Goal: Task Accomplishment & Management: Use online tool/utility

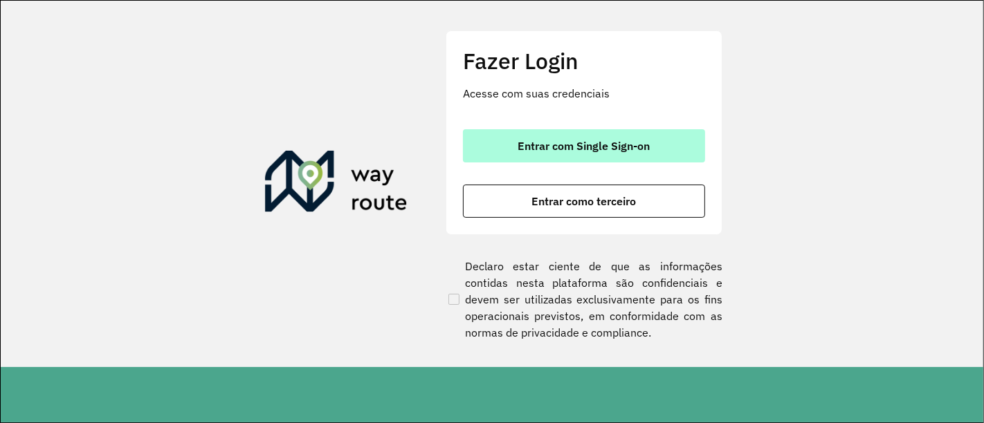
click at [632, 143] on span "Entrar com Single Sign-on" at bounding box center [584, 145] width 132 height 11
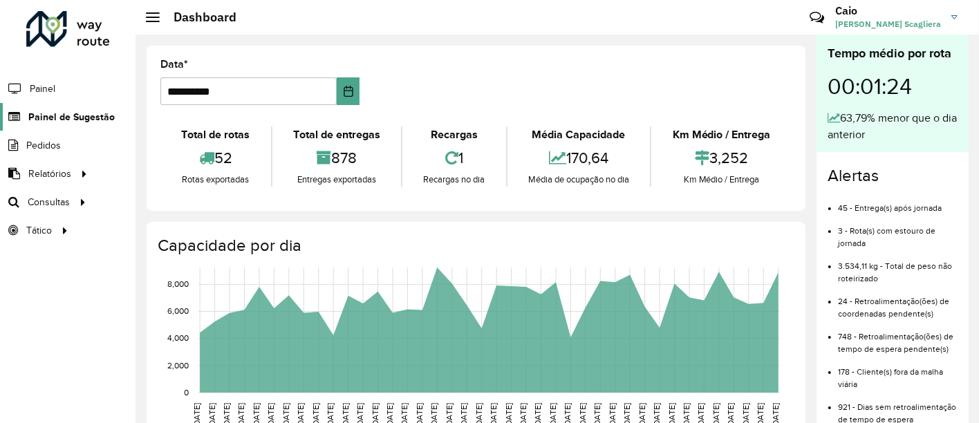
click at [97, 112] on span "Painel de Sugestão" at bounding box center [71, 117] width 86 height 15
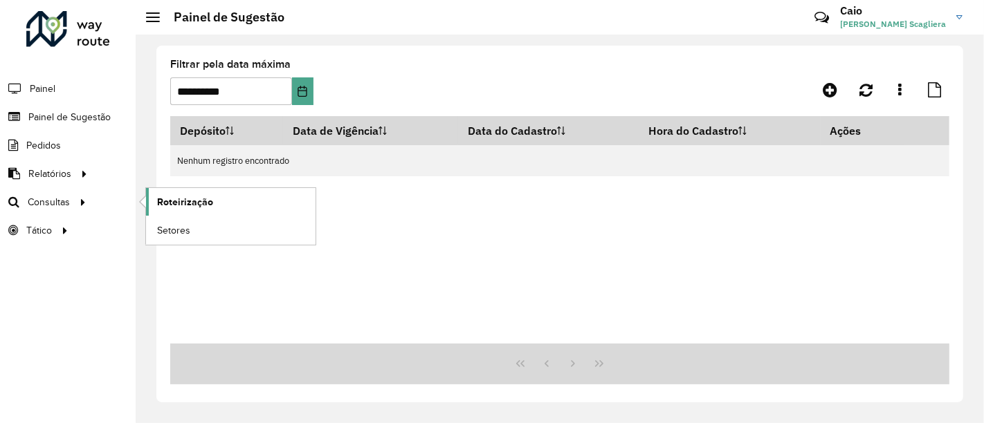
click at [190, 197] on span "Roteirização" at bounding box center [185, 202] width 56 height 15
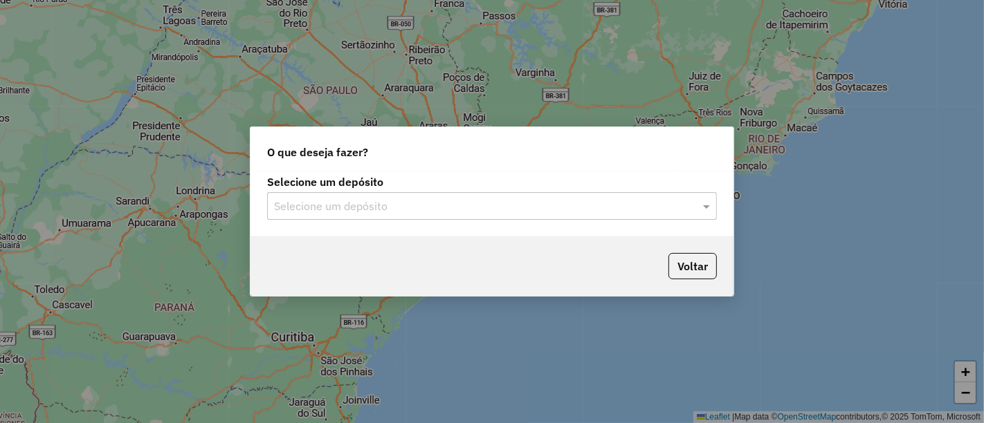
click at [402, 207] on input "text" at bounding box center [478, 207] width 408 height 17
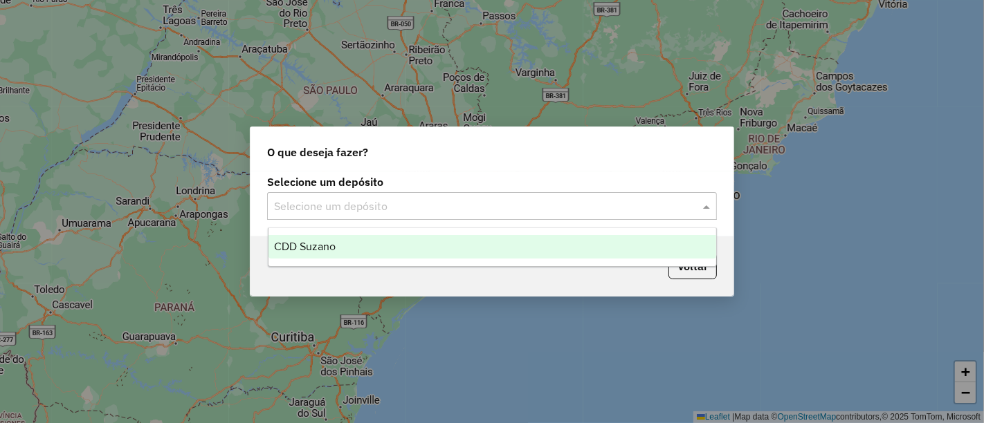
click at [302, 243] on span "CDD Suzano" at bounding box center [305, 247] width 62 height 12
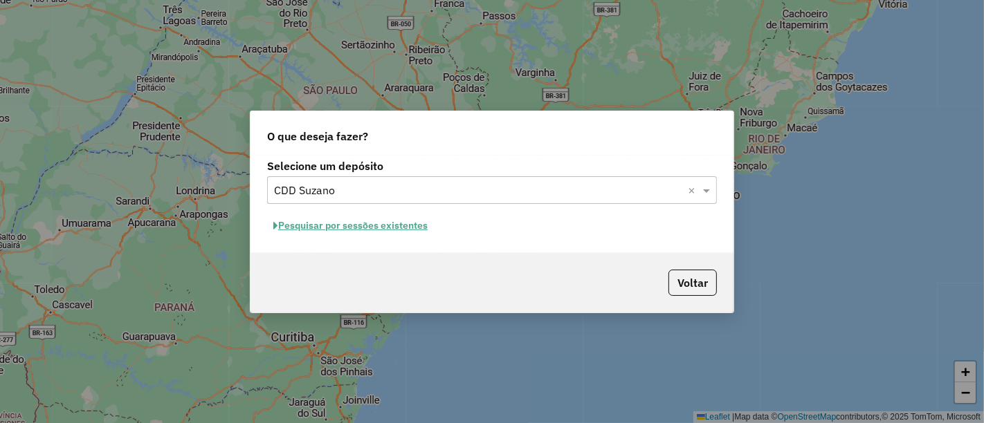
click at [389, 225] on button "Pesquisar por sessões existentes" at bounding box center [350, 225] width 167 height 21
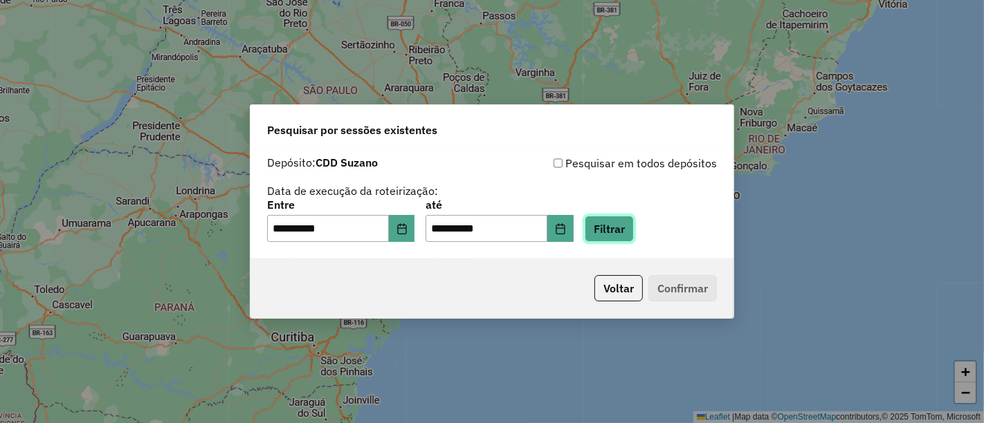
click at [634, 234] on button "Filtrar" at bounding box center [608, 229] width 49 height 26
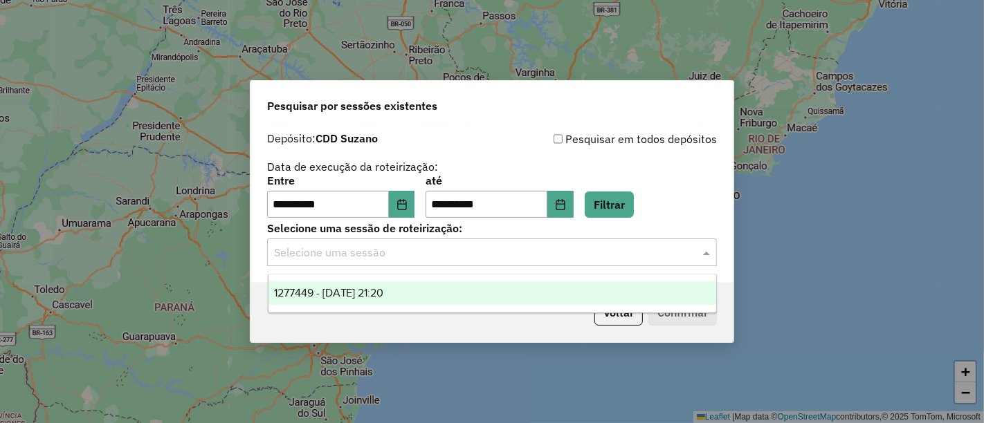
click at [465, 247] on input "text" at bounding box center [478, 253] width 408 height 17
drag, startPoint x: 351, startPoint y: 288, endPoint x: 512, endPoint y: 311, distance: 162.9
click at [351, 289] on span "1277449 - 17/09/2025 21:20" at bounding box center [329, 293] width 110 height 12
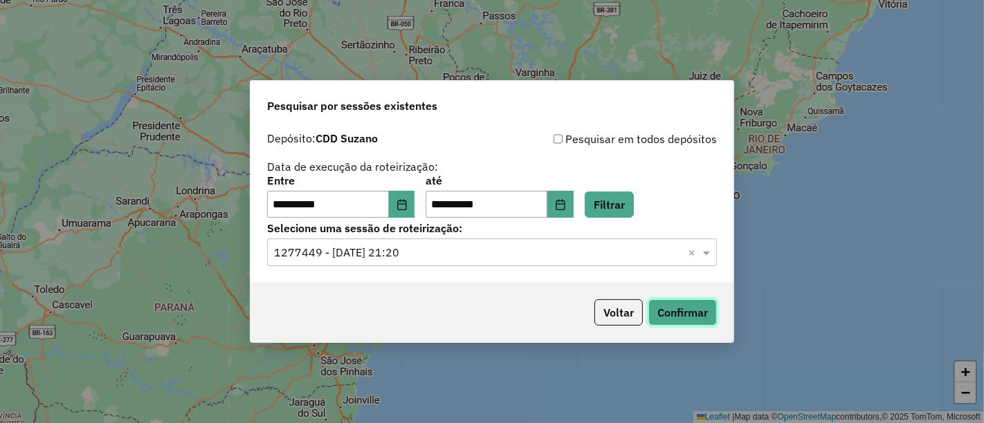
click at [693, 312] on button "Confirmar" at bounding box center [682, 313] width 68 height 26
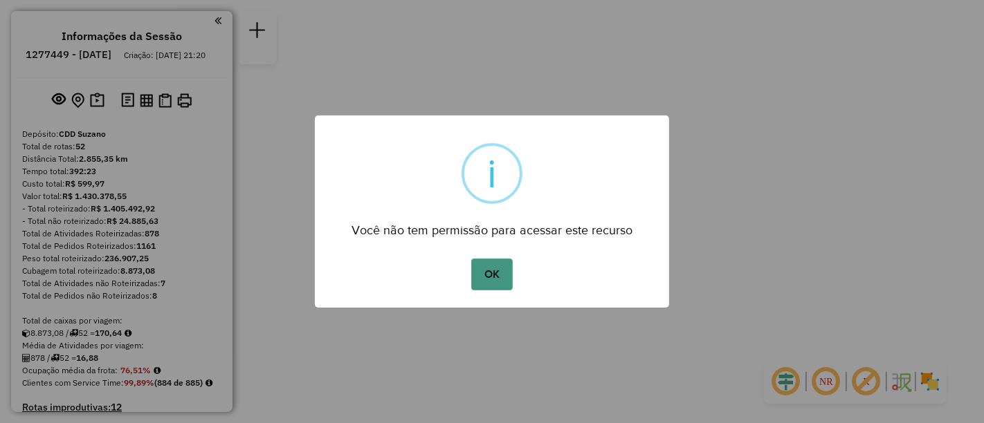
click at [488, 275] on button "OK" at bounding box center [491, 275] width 41 height 32
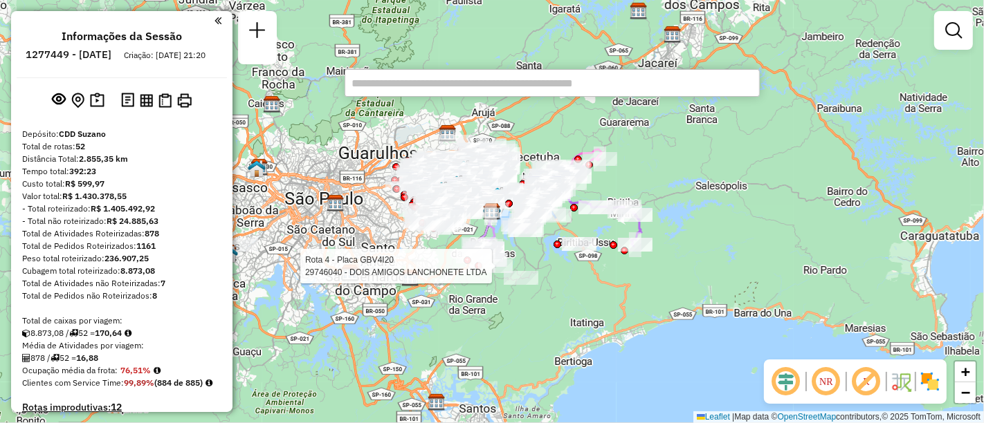
paste input "*******"
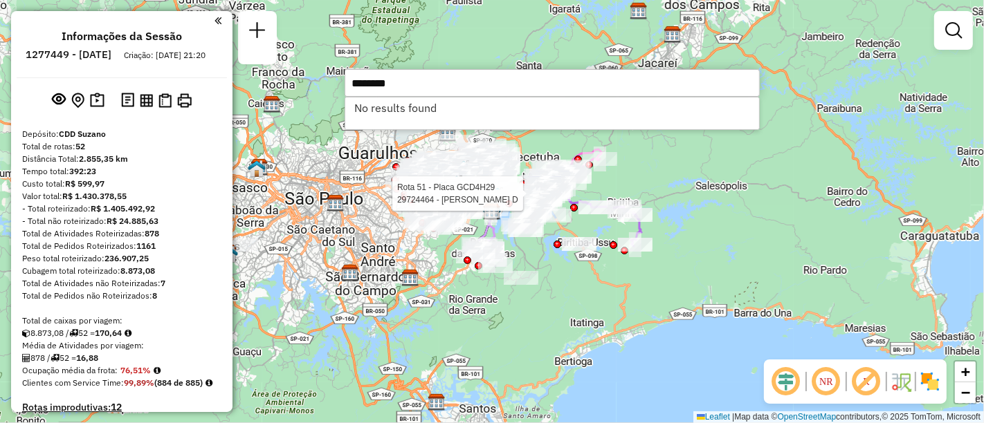
type input "*******"
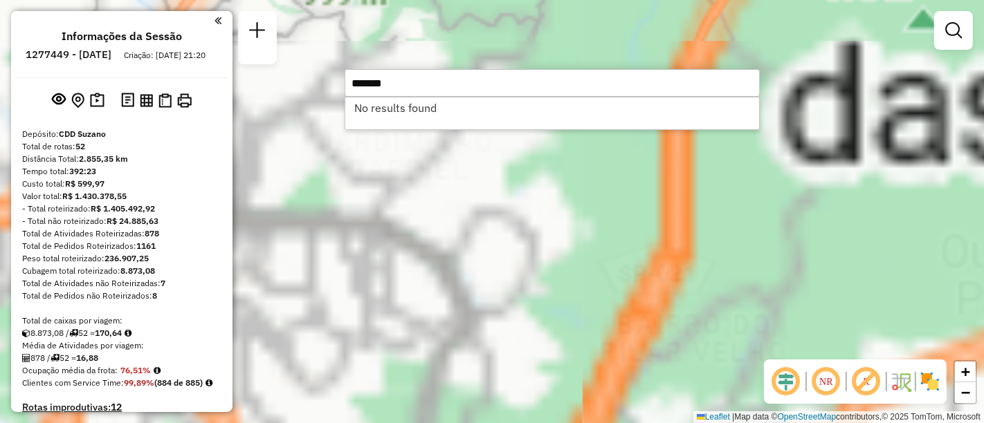
drag, startPoint x: 479, startPoint y: 241, endPoint x: 508, endPoint y: 337, distance: 99.8
click at [508, 337] on div "Janela de atendimento Grade de atendimento Capacidade Transportadoras Veículos …" at bounding box center [492, 211] width 984 height 423
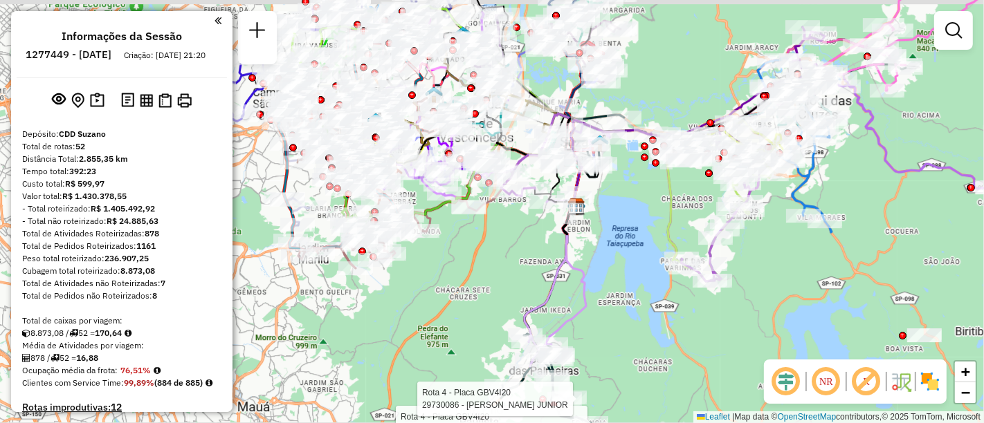
drag, startPoint x: 656, startPoint y: 266, endPoint x: 648, endPoint y: 306, distance: 41.5
click at [663, 335] on div "Rota 4 - Placa GBV4I20 29746040 - DOIS AMIGOS LANCHONETE LTDA Rota 4 - Placa GB…" at bounding box center [492, 211] width 984 height 423
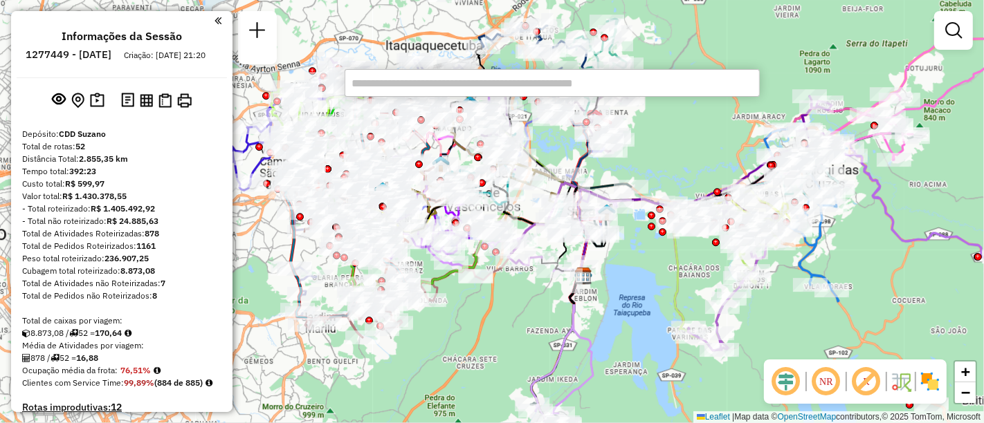
click at [521, 84] on input "text" at bounding box center [551, 83] width 415 height 28
paste input "*******"
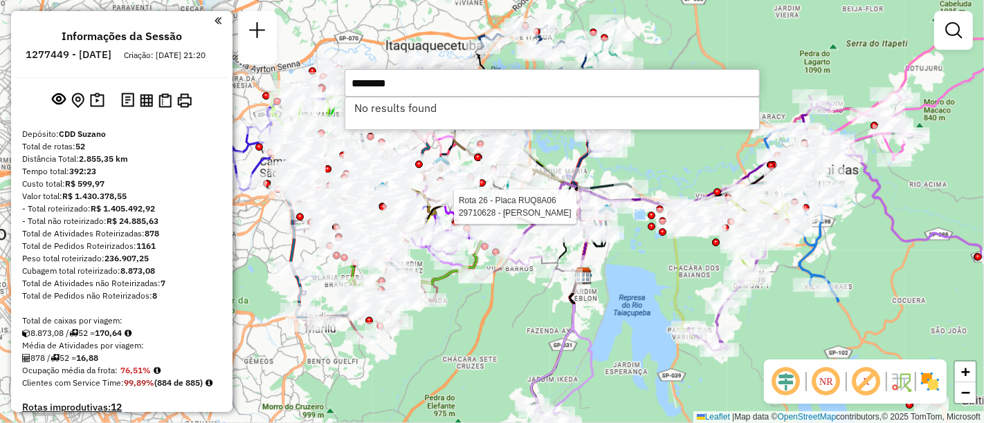
type input "*******"
click at [288, 90] on hb-router-mapa "Informações da Sessão 1277449 - 17/09/2025 Criação: 16/09/2025 21:20 Depósito: …" at bounding box center [492, 211] width 984 height 423
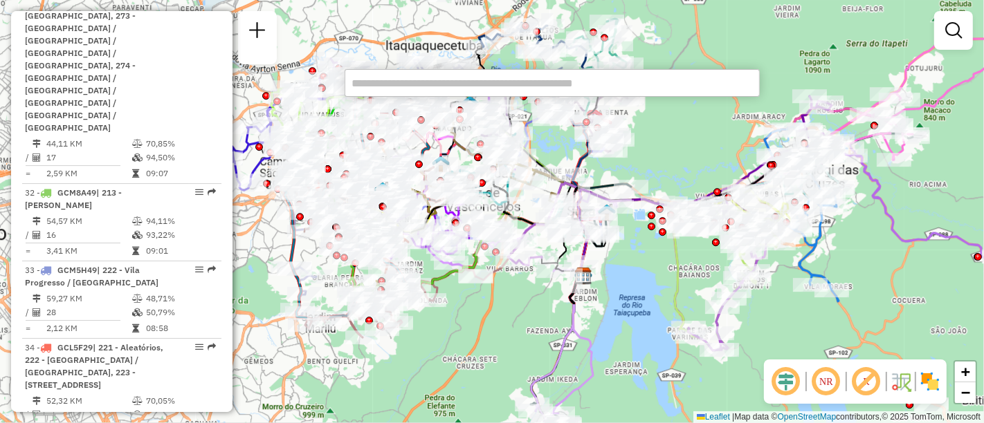
scroll to position [3919, 0]
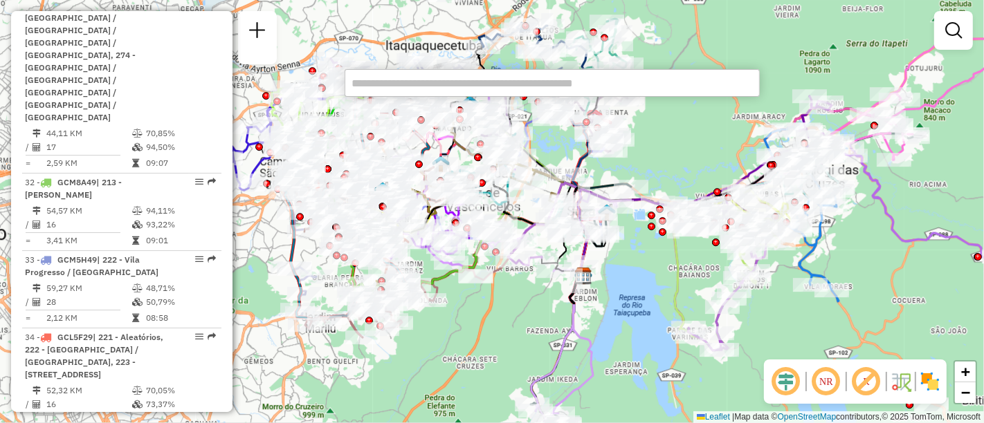
drag, startPoint x: 116, startPoint y: 291, endPoint x: 120, endPoint y: 314, distance: 23.2
select select "**********"
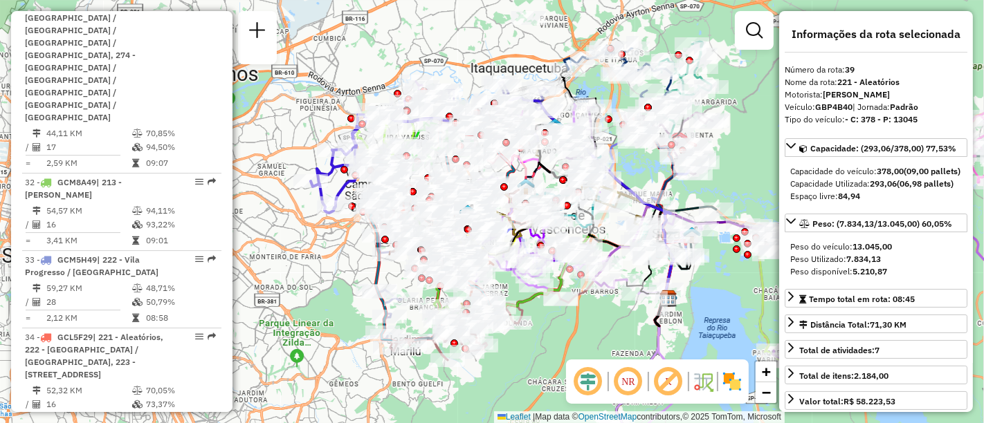
drag, startPoint x: 98, startPoint y: 295, endPoint x: 113, endPoint y: 317, distance: 26.9
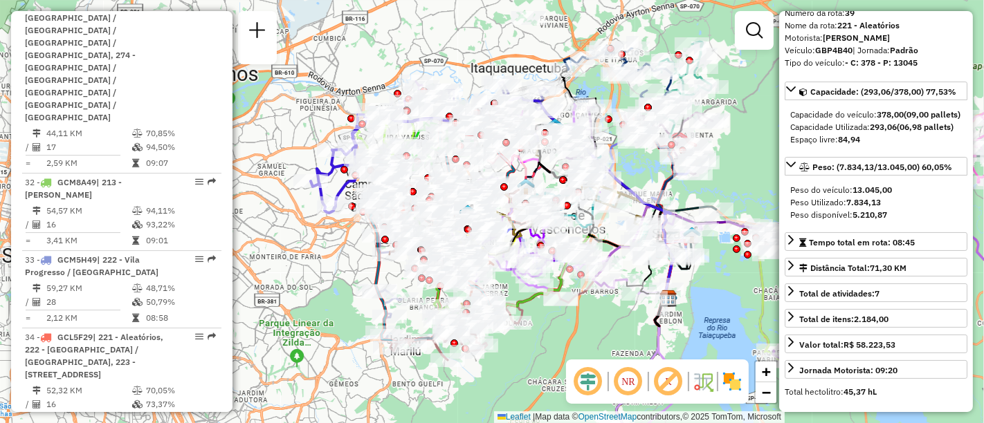
scroll to position [0, 0]
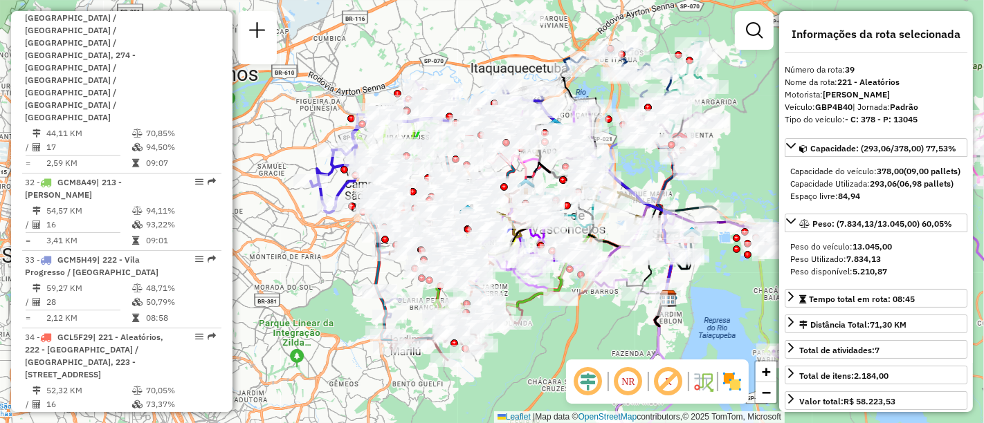
click at [896, 59] on div "**********" at bounding box center [876, 211] width 194 height 401
click at [897, 101] on div "Motorista: ALBERTO CELESTINO DOS SANTOS J" at bounding box center [875, 95] width 183 height 12
click at [754, 34] on em at bounding box center [754, 30] width 17 height 17
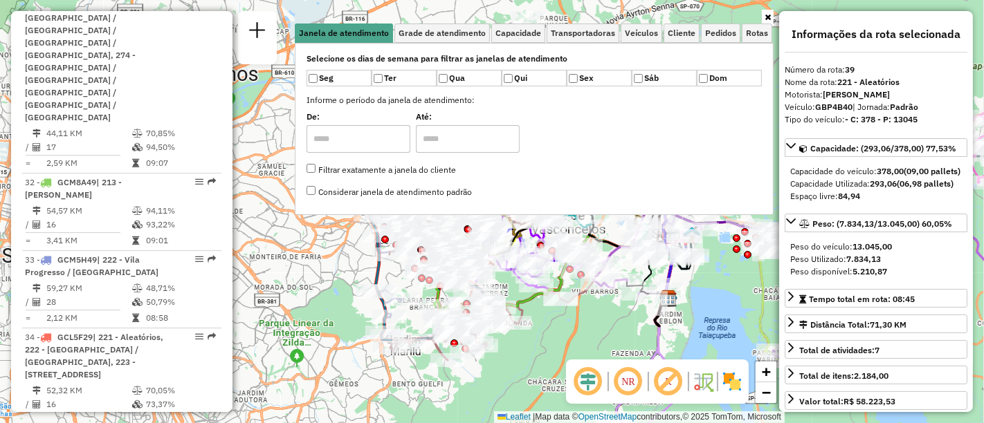
click at [766, 13] on icon at bounding box center [767, 17] width 6 height 8
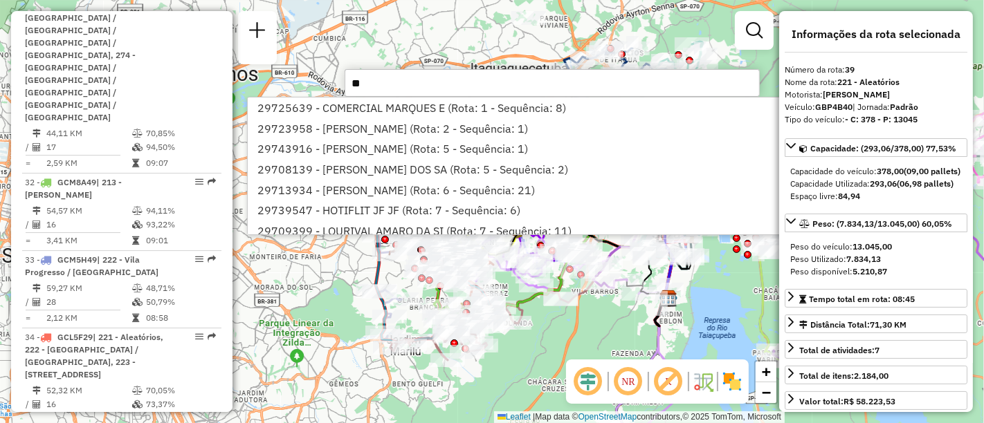
type input "**"
drag, startPoint x: 692, startPoint y: 19, endPoint x: 780, endPoint y: 109, distance: 125.7
click at [692, 19] on div "Rota 4 - Placa GBV4I20 29746040 - DOIS AMIGOS LANCHONETE LTDA Rota 4 - Placa GB…" at bounding box center [492, 211] width 984 height 423
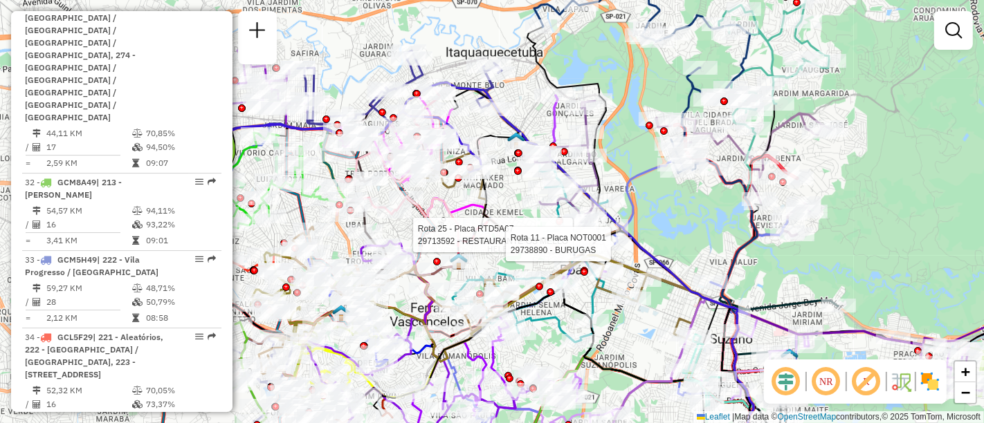
select select "**********"
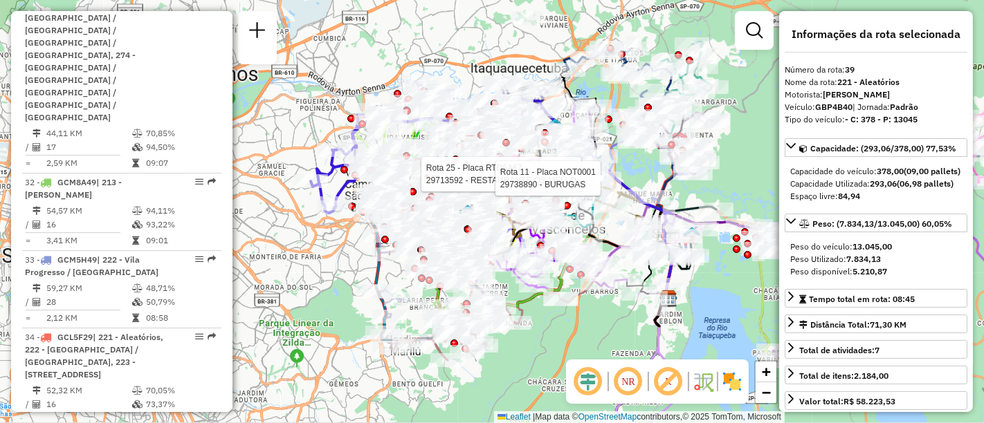
click at [549, 174] on icon at bounding box center [601, 233] width 141 height 185
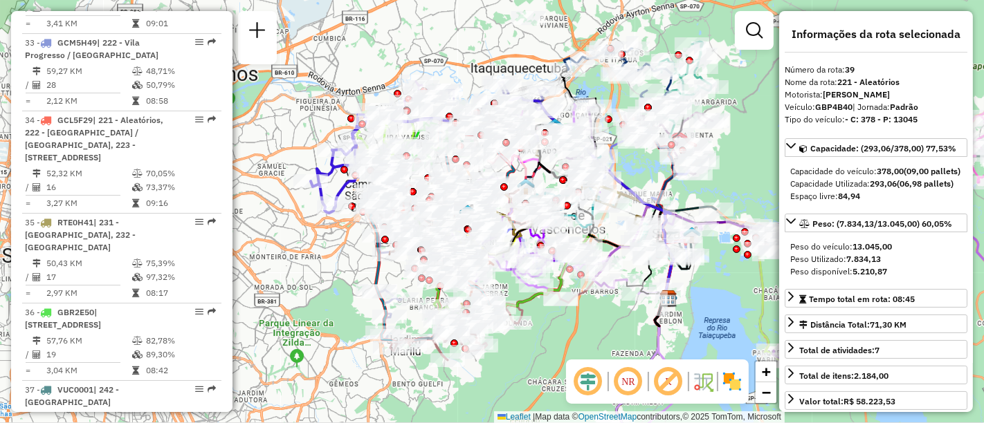
scroll to position [4114, 0]
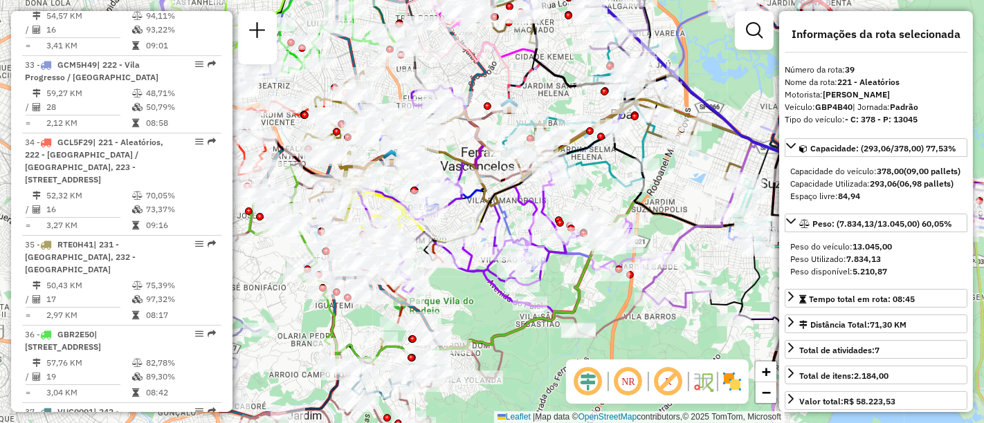
click at [895, 87] on div "Nome da rota: 221 - Aleatórios" at bounding box center [875, 82] width 183 height 12
click at [850, 125] on strong "- C: 378 - P: 13045" at bounding box center [881, 119] width 73 height 10
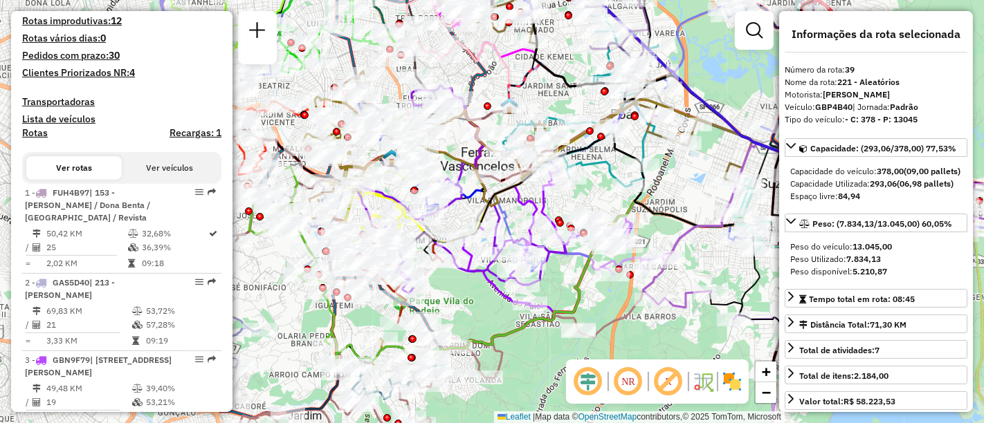
scroll to position [0, 0]
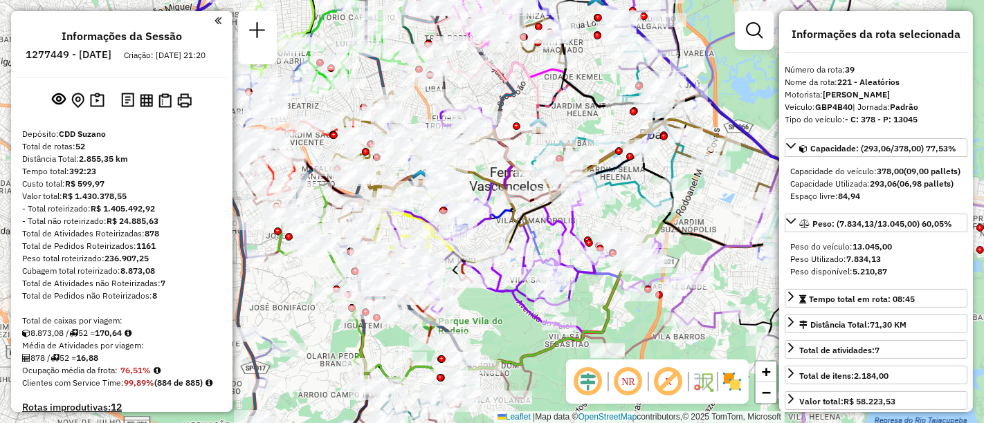
drag, startPoint x: 705, startPoint y: 199, endPoint x: 663, endPoint y: 181, distance: 45.2
click at [732, 214] on div "Janela de atendimento Grade de atendimento Capacidade Transportadoras Veículos …" at bounding box center [492, 211] width 984 height 423
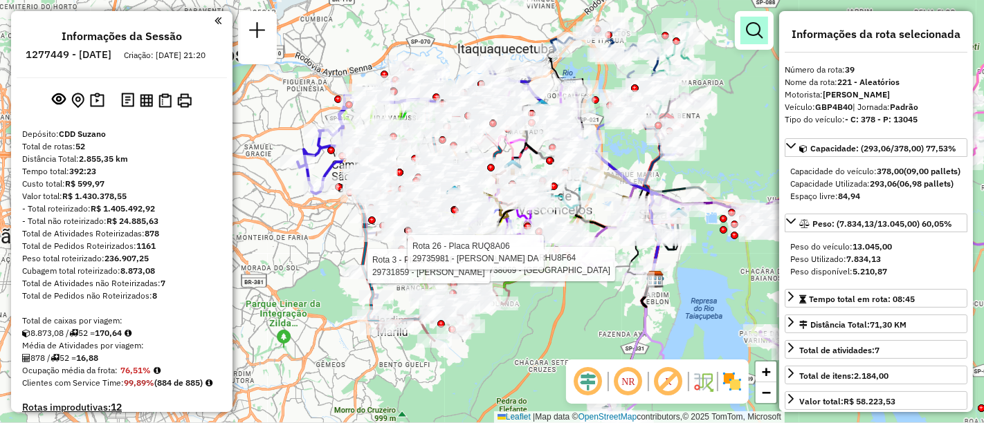
click at [760, 31] on em at bounding box center [754, 30] width 17 height 17
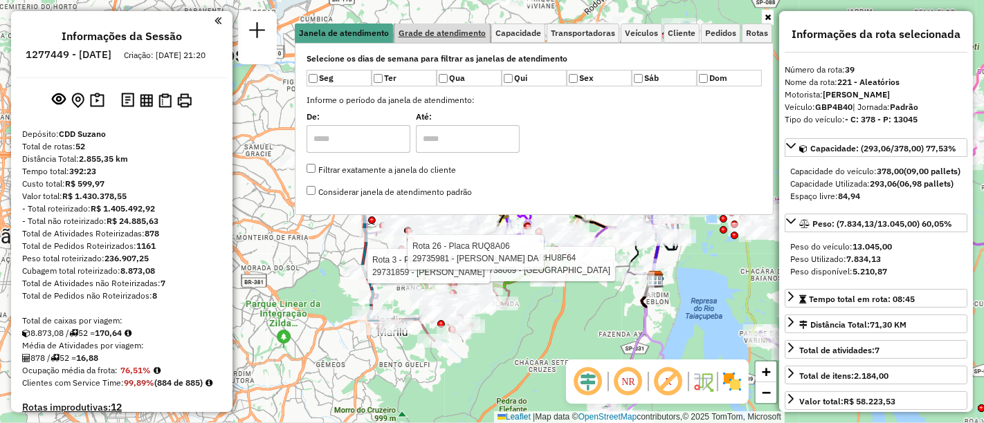
drag, startPoint x: 460, startPoint y: 39, endPoint x: 473, endPoint y: 39, distance: 13.1
click at [460, 39] on link "Grade de atendimento" at bounding box center [441, 33] width 95 height 19
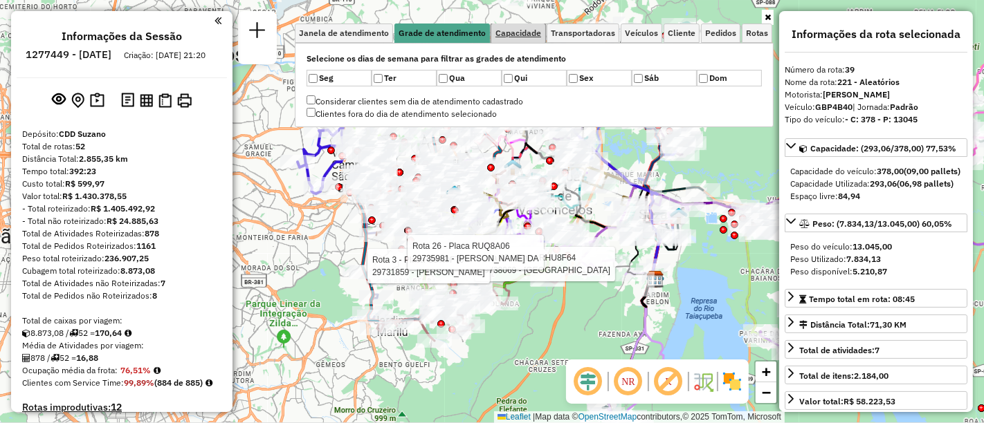
click at [529, 35] on span "Capacidade" at bounding box center [518, 33] width 46 height 8
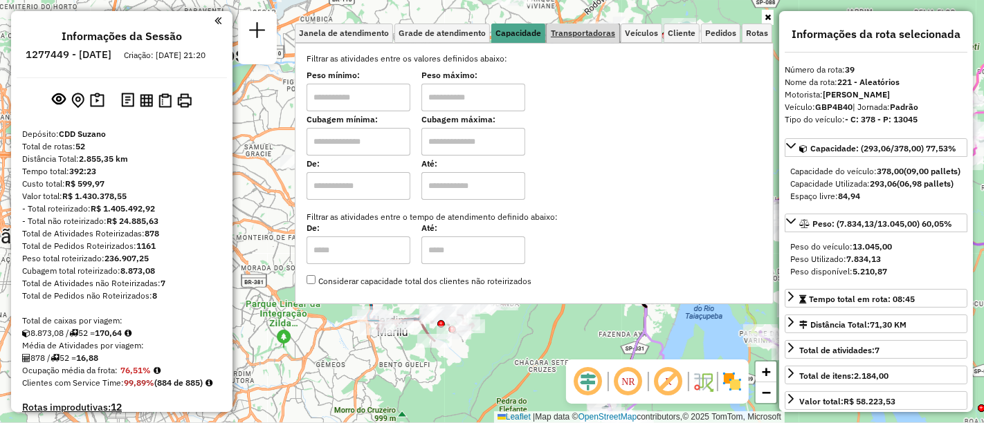
click at [578, 38] on link "Transportadoras" at bounding box center [582, 33] width 73 height 19
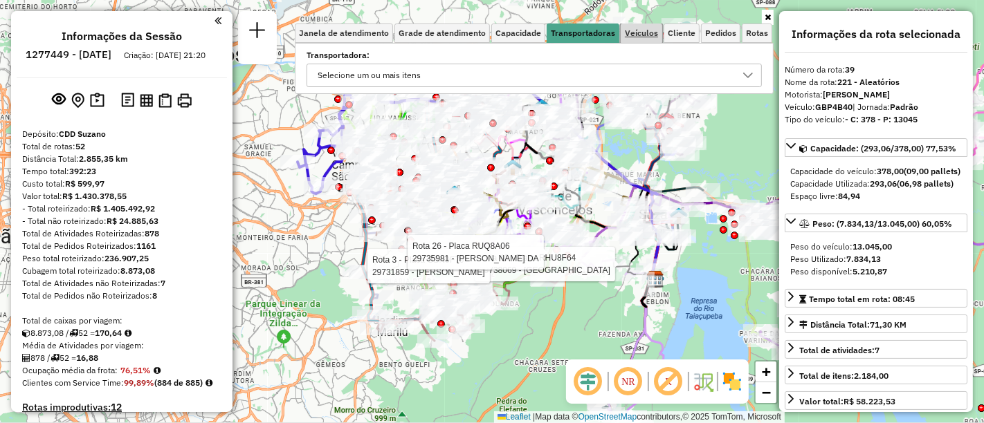
click at [640, 37] on span "Veículos" at bounding box center [641, 33] width 33 height 8
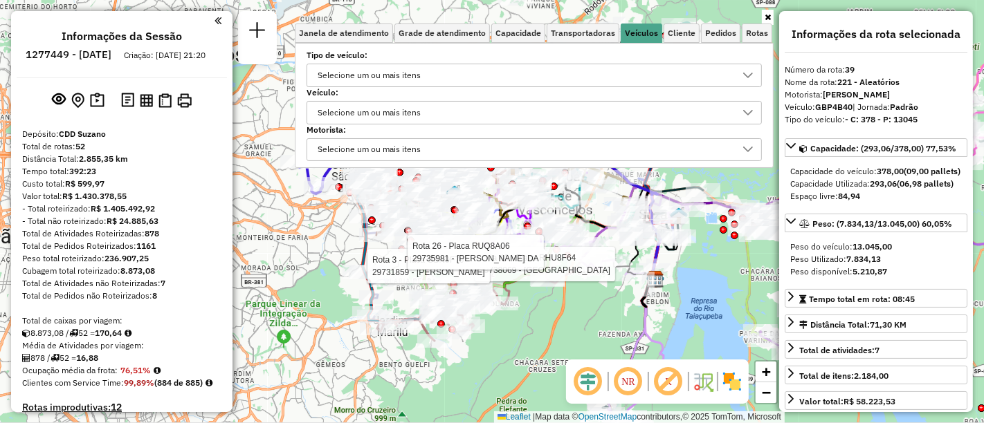
click at [371, 72] on div "Selecione um ou mais itens" at bounding box center [369, 75] width 113 height 22
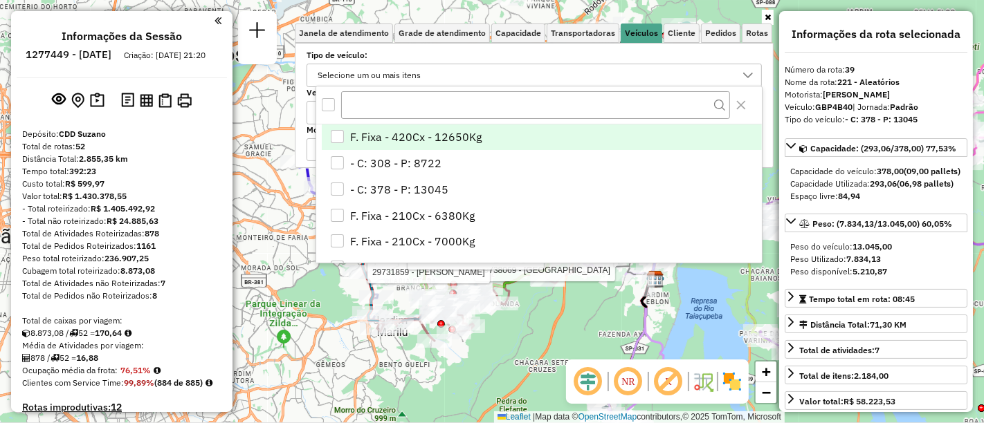
click at [384, 75] on div "Selecione um ou mais itens" at bounding box center [369, 75] width 113 height 22
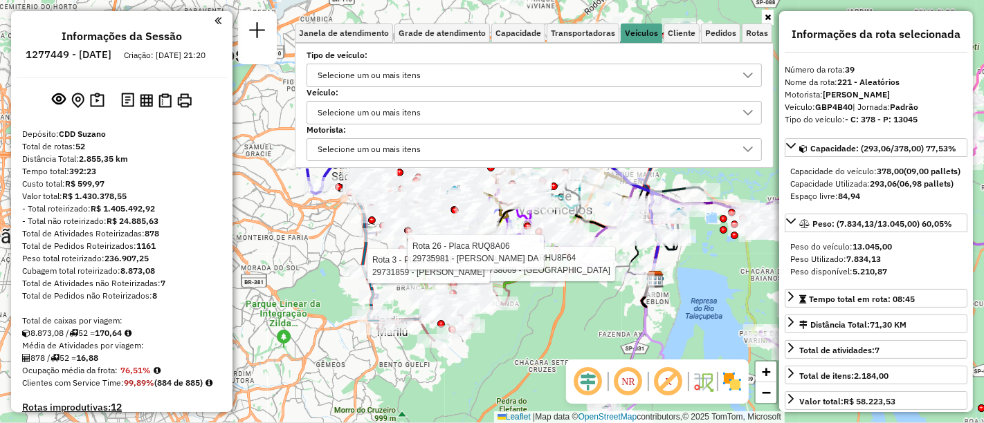
click at [363, 111] on div "Selecione um ou mais itens" at bounding box center [369, 113] width 113 height 22
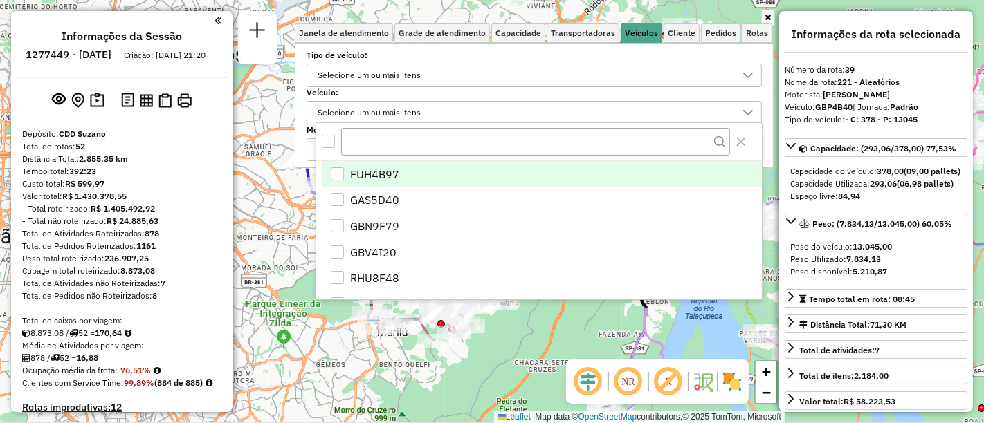
click at [363, 111] on div "Selecione um ou mais itens" at bounding box center [369, 113] width 113 height 22
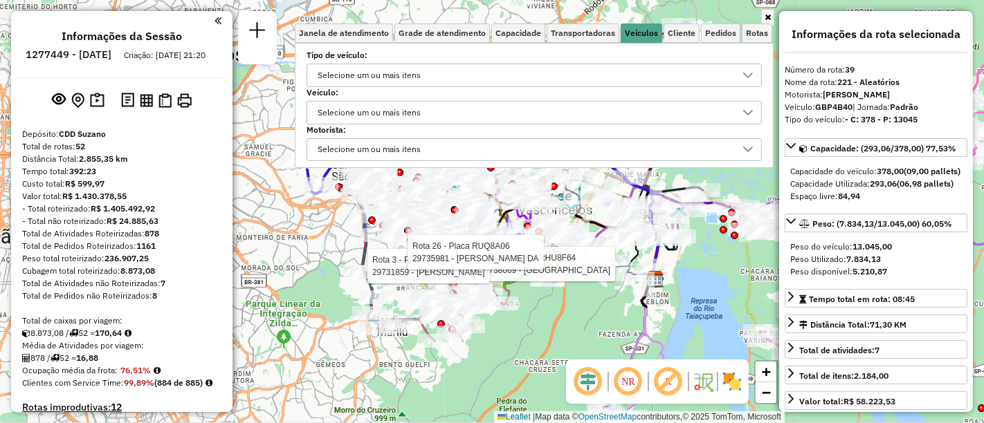
click at [363, 111] on div "Selecione um ou mais itens" at bounding box center [369, 113] width 113 height 22
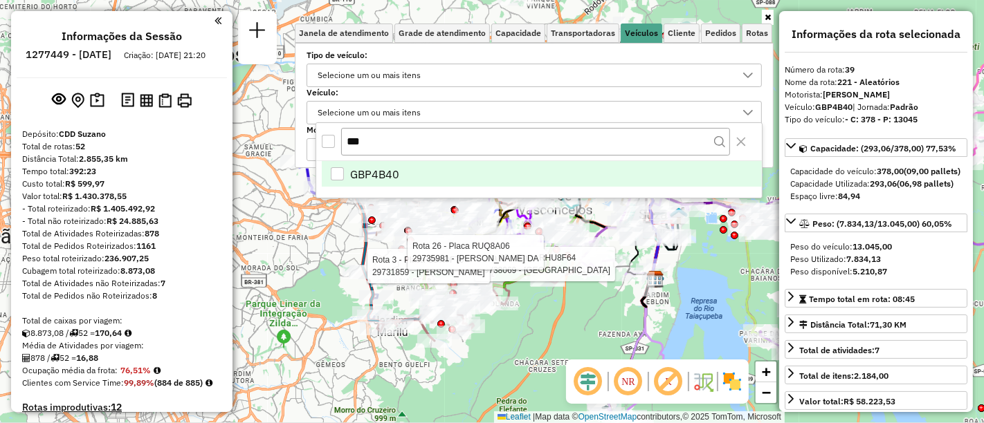
type input "***"
click at [345, 170] on li "GBP4B40" at bounding box center [542, 174] width 440 height 26
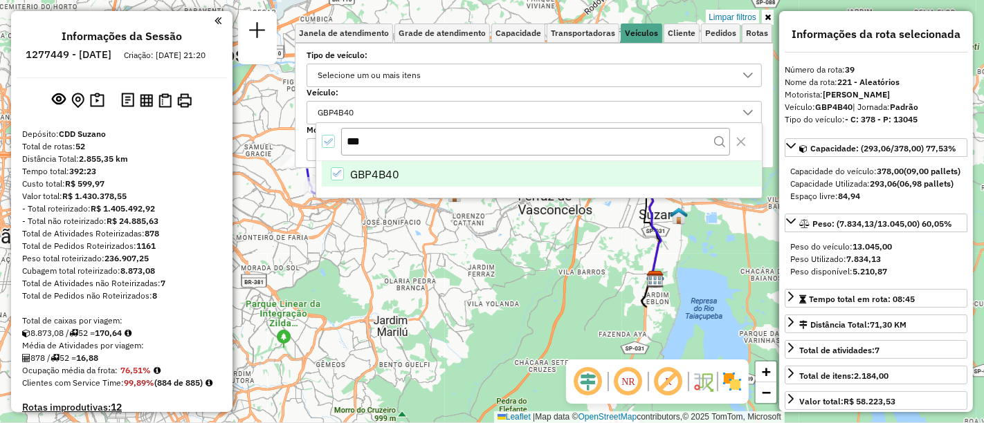
click at [748, 111] on icon at bounding box center [747, 112] width 11 height 11
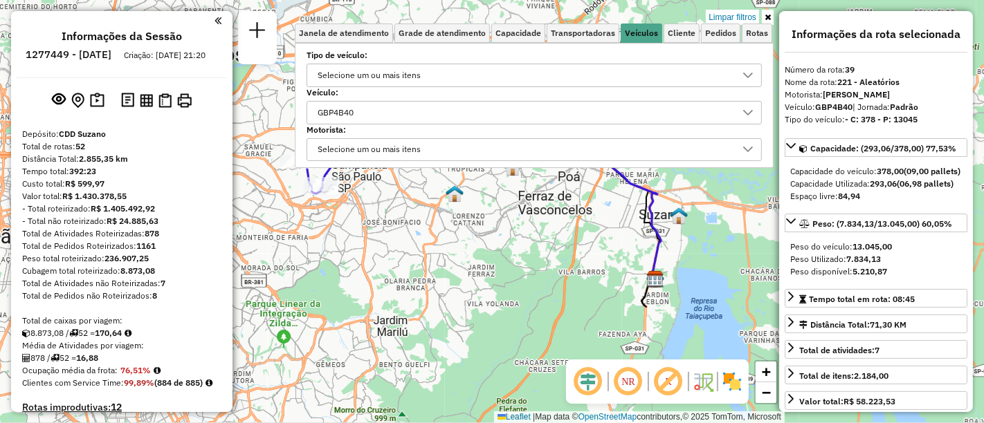
click at [766, 16] on icon at bounding box center [767, 17] width 6 height 8
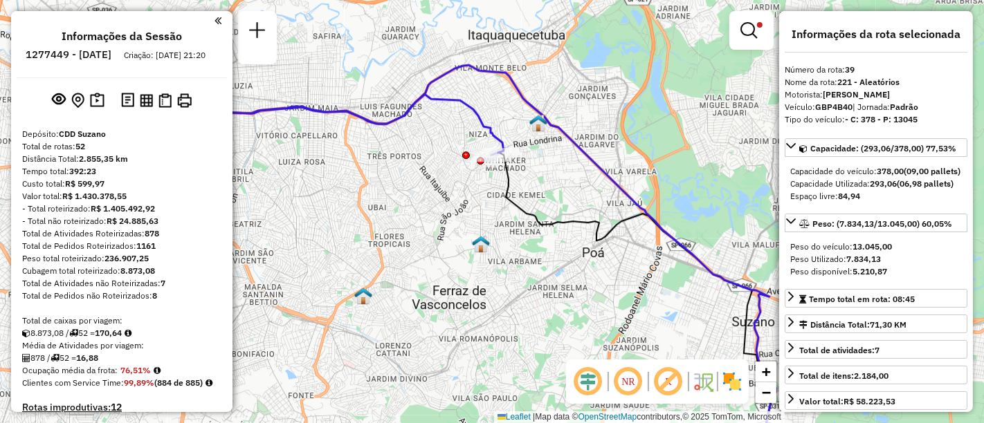
drag, startPoint x: 517, startPoint y: 250, endPoint x: 496, endPoint y: 299, distance: 53.0
click at [496, 300] on div "Limpar filtros Janela de atendimento Grade de atendimento Capacidade Transporta…" at bounding box center [492, 211] width 984 height 423
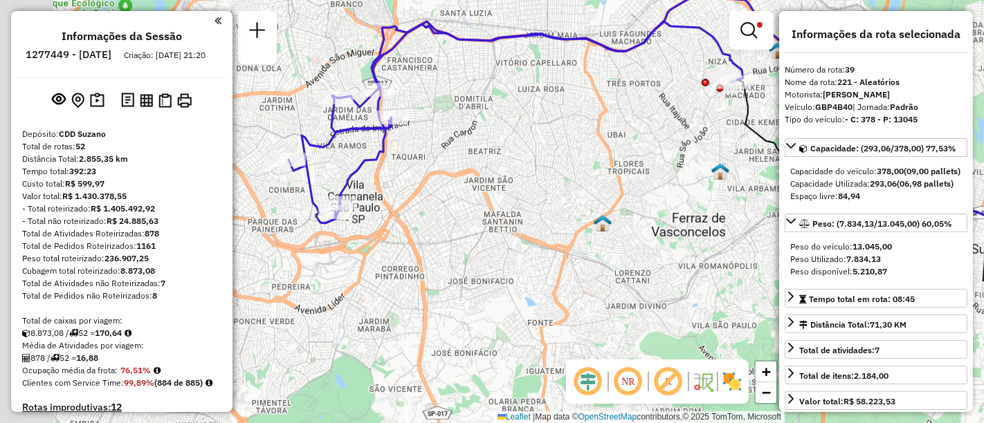
drag, startPoint x: 576, startPoint y: 290, endPoint x: 747, endPoint y: 201, distance: 193.0
click at [825, 219] on hb-router-mapa "Informações da Sessão 1277449 - 17/09/2025 Criação: 16/09/2025 21:20 Depósito: …" at bounding box center [492, 211] width 984 height 423
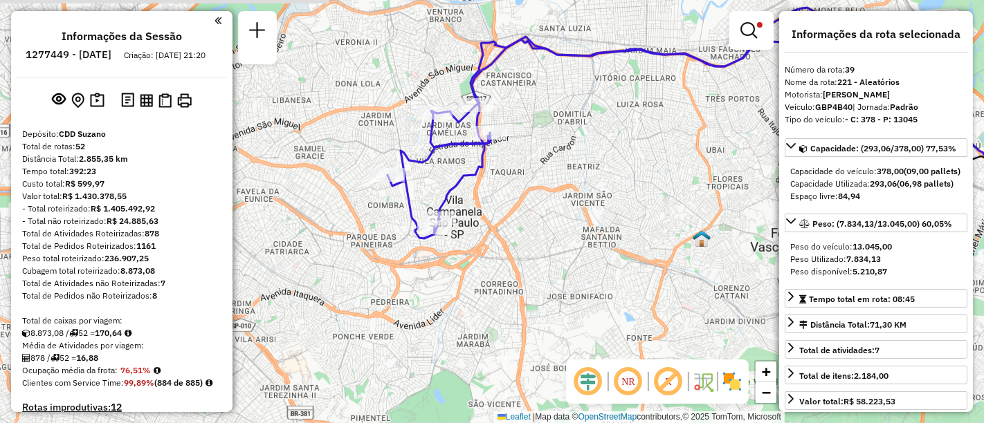
drag, startPoint x: 439, startPoint y: 259, endPoint x: 503, endPoint y: 273, distance: 65.8
click at [503, 273] on div "Limpar filtros Janela de atendimento Grade de atendimento Capacidade Transporta…" at bounding box center [492, 211] width 984 height 423
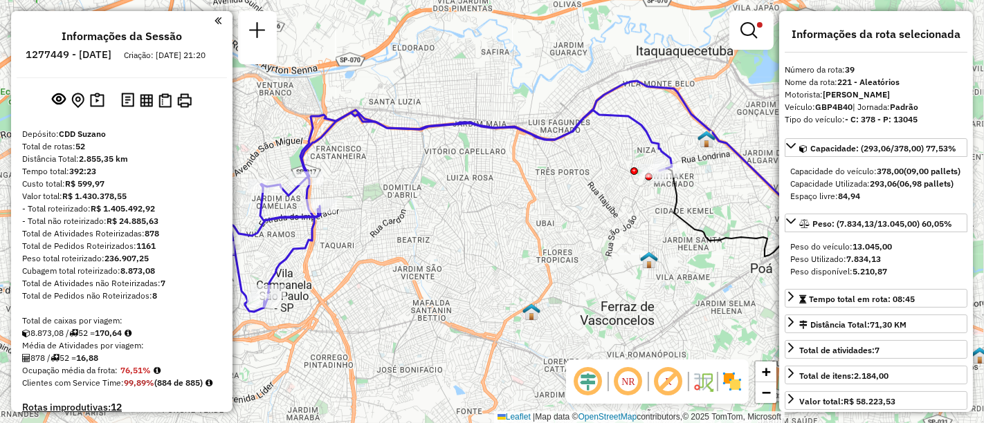
drag, startPoint x: 512, startPoint y: 129, endPoint x: 463, endPoint y: 179, distance: 69.9
click at [460, 186] on div "Limpar filtros Janela de atendimento Grade de atendimento Capacidade Transporta…" at bounding box center [492, 211] width 984 height 423
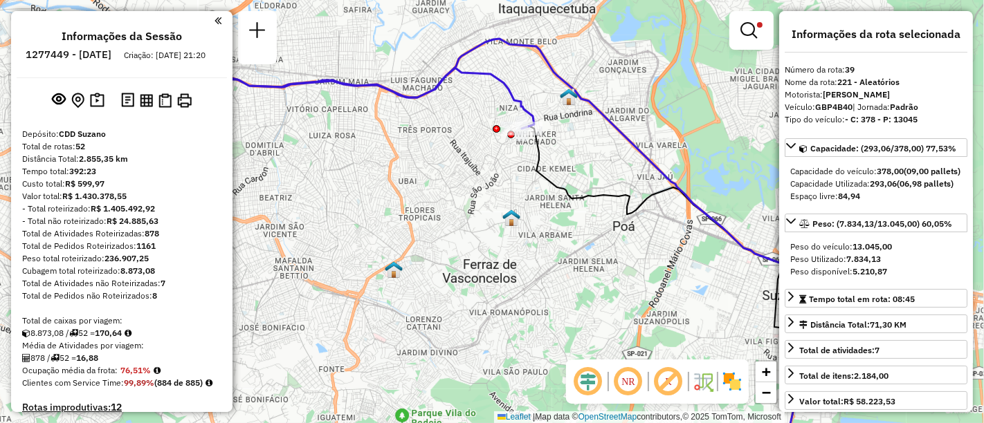
drag, startPoint x: 478, startPoint y: 171, endPoint x: 390, endPoint y: 142, distance: 92.3
click at [390, 142] on div "Limpar filtros Janela de atendimento Grade de atendimento Capacidade Transporta…" at bounding box center [492, 211] width 984 height 423
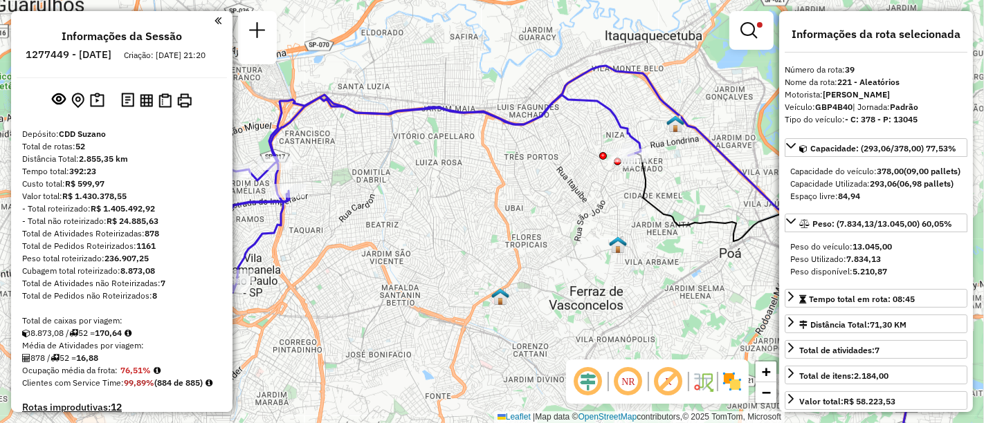
drag, startPoint x: 441, startPoint y: 240, endPoint x: 543, endPoint y: 268, distance: 105.4
click at [543, 268] on div "Limpar filtros Janela de atendimento Grade de atendimento Capacidade Transporta…" at bounding box center [492, 211] width 984 height 423
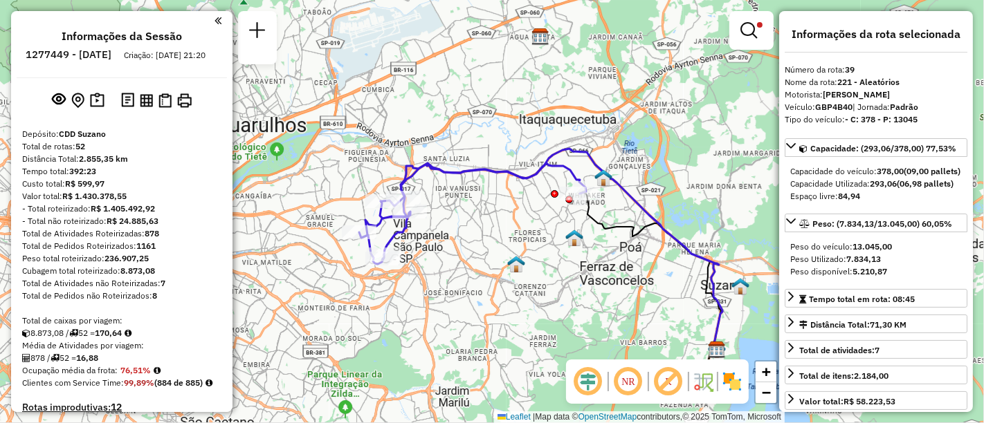
drag, startPoint x: 399, startPoint y: 228, endPoint x: 409, endPoint y: 229, distance: 9.8
click at [409, 229] on icon at bounding box center [553, 249] width 338 height 201
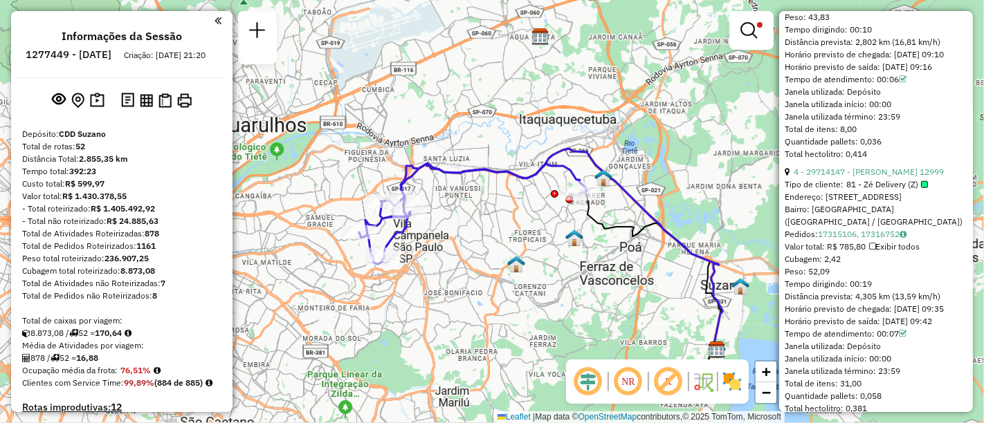
scroll to position [1152, 0]
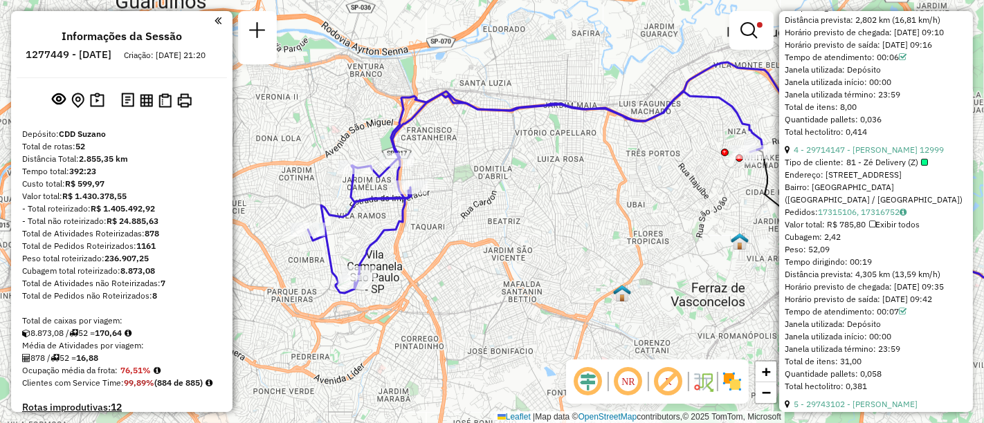
drag, startPoint x: 456, startPoint y: 249, endPoint x: 597, endPoint y: 259, distance: 141.5
click at [470, 257] on div "Limpar filtros Janela de atendimento Grade de atendimento Capacidade Transporta…" at bounding box center [492, 211] width 984 height 423
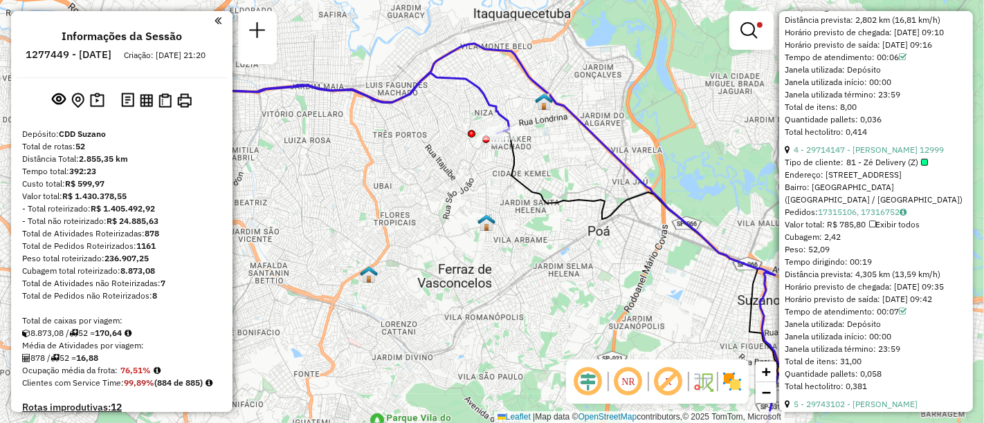
drag, startPoint x: 590, startPoint y: 256, endPoint x: 389, endPoint y: 216, distance: 204.6
click at [389, 217] on div "Limpar filtros Janela de atendimento Grade de atendimento Capacidade Transporta…" at bounding box center [492, 211] width 984 height 423
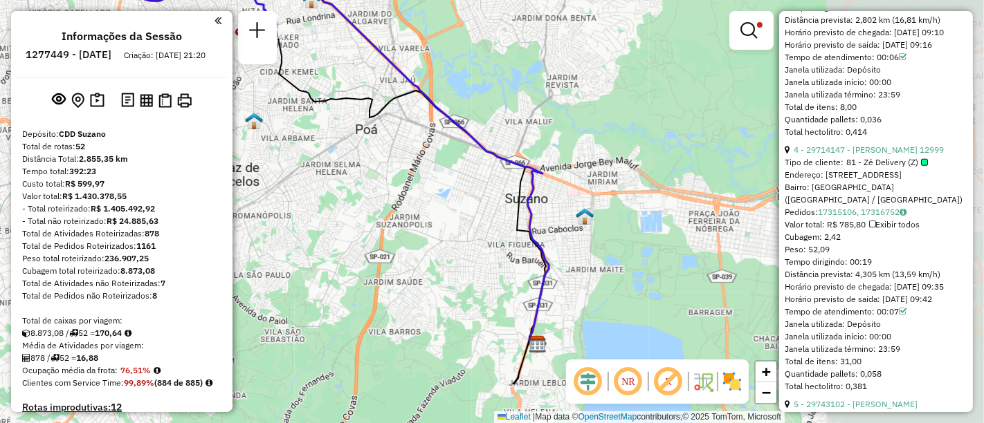
drag, startPoint x: 600, startPoint y: 259, endPoint x: 389, endPoint y: 175, distance: 227.0
click at [389, 175] on div "Limpar filtros Janela de atendimento Grade de atendimento Capacidade Transporta…" at bounding box center [492, 211] width 984 height 423
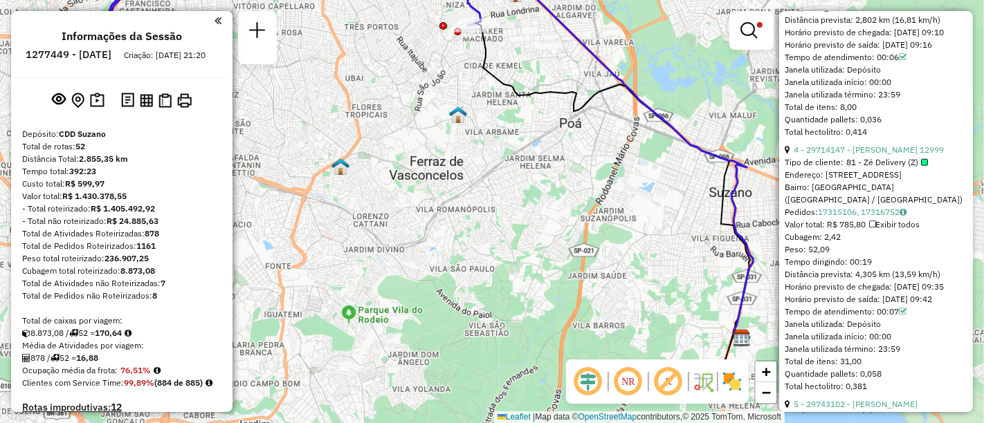
drag, startPoint x: 411, startPoint y: 225, endPoint x: 570, endPoint y: 233, distance: 159.3
click at [572, 233] on div "Limpar filtros Janela de atendimento Grade de atendimento Capacidade Transporta…" at bounding box center [492, 211] width 984 height 423
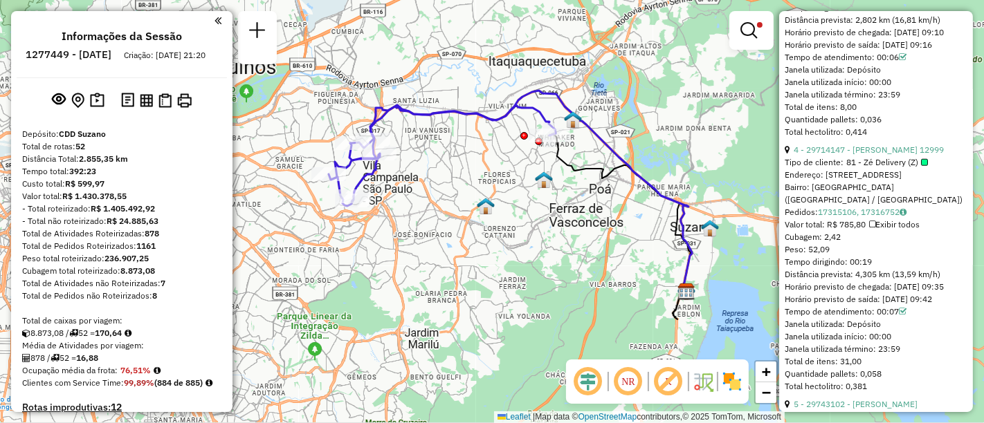
drag, startPoint x: 493, startPoint y: 240, endPoint x: 519, endPoint y: 250, distance: 27.4
click at [519, 250] on div "Limpar filtros Janela de atendimento Grade de atendimento Capacidade Transporta…" at bounding box center [492, 211] width 984 height 423
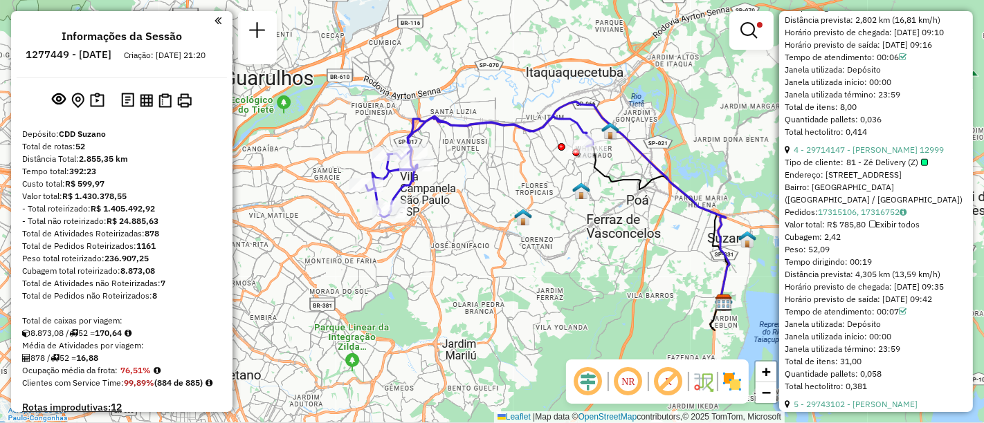
drag, startPoint x: 459, startPoint y: 241, endPoint x: 519, endPoint y: 268, distance: 66.2
click at [520, 269] on div "Limpar filtros Janela de atendimento Grade de atendimento Capacidade Transporta…" at bounding box center [492, 211] width 984 height 423
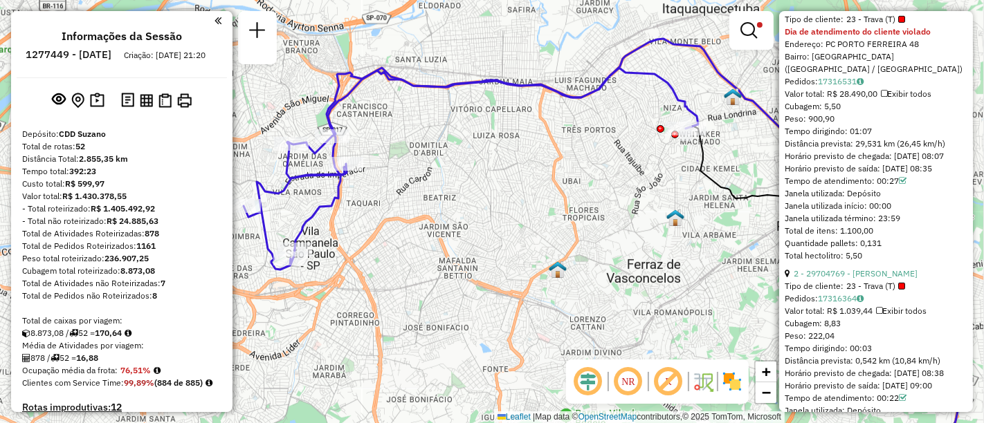
scroll to position [537, 0]
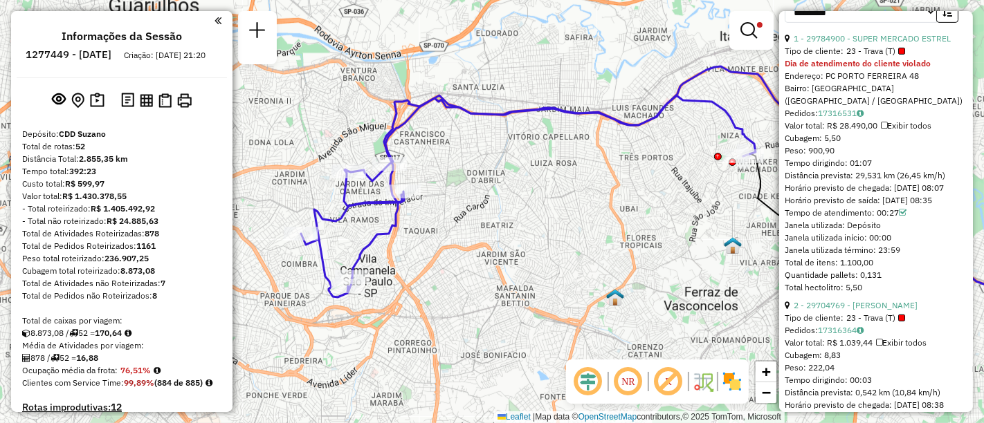
drag, startPoint x: 466, startPoint y: 213, endPoint x: 524, endPoint y: 241, distance: 63.7
click at [524, 241] on div "Limpar filtros Janela de atendimento Grade de atendimento Capacidade Transporta…" at bounding box center [492, 211] width 984 height 423
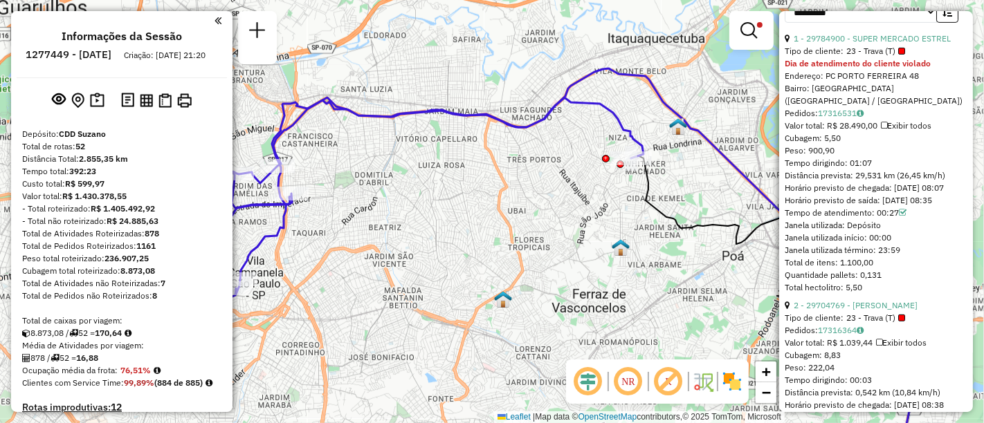
drag, startPoint x: 580, startPoint y: 213, endPoint x: 501, endPoint y: 213, distance: 78.9
click at [501, 213] on div "Limpar filtros Janela de atendimento Grade de atendimento Capacidade Transporta…" at bounding box center [492, 211] width 984 height 423
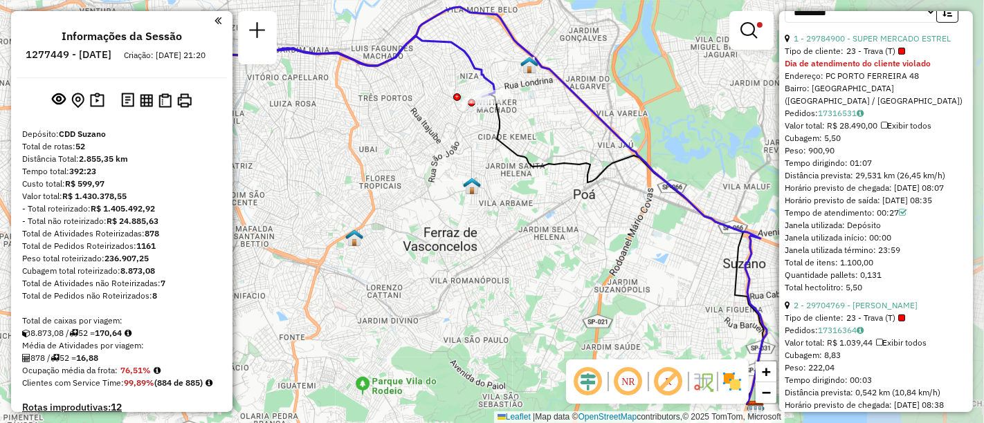
drag, startPoint x: 528, startPoint y: 232, endPoint x: 389, endPoint y: 154, distance: 159.5
click at [389, 154] on div "Limpar filtros Janela de atendimento Grade de atendimento Capacidade Transporta…" at bounding box center [492, 211] width 984 height 423
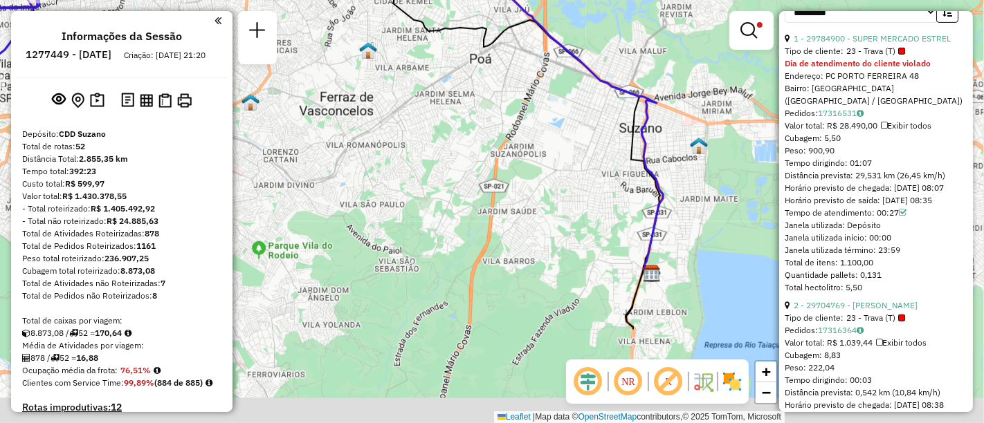
drag, startPoint x: 607, startPoint y: 268, endPoint x: 591, endPoint y: 167, distance: 102.3
click at [605, 151] on div "Limpar filtros Janela de atendimento Grade de atendimento Capacidade Transporta…" at bounding box center [492, 211] width 984 height 423
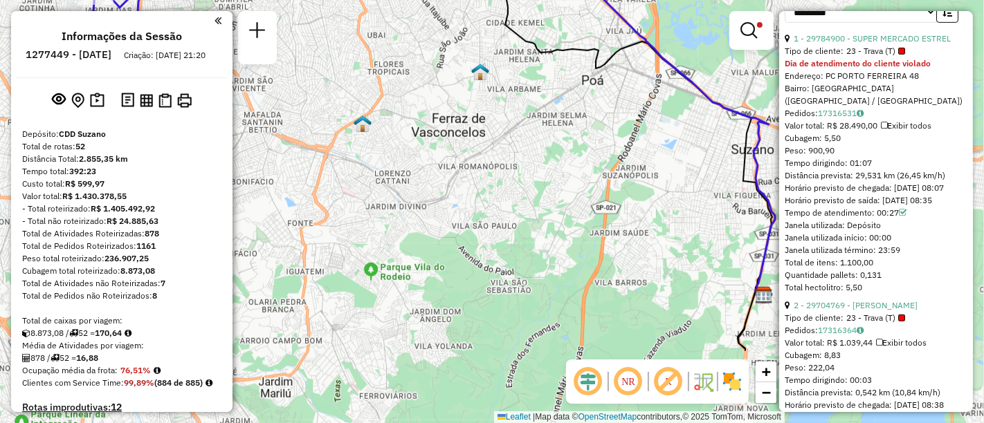
drag, startPoint x: 472, startPoint y: 232, endPoint x: 447, endPoint y: 210, distance: 33.3
click at [591, 282] on div "Limpar filtros Janela de atendimento Grade de atendimento Capacidade Transporta…" at bounding box center [492, 211] width 984 height 423
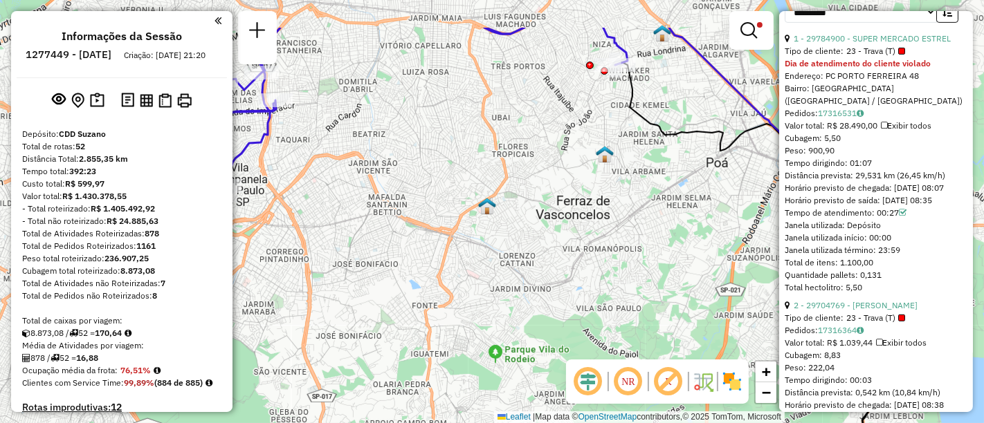
drag, startPoint x: 410, startPoint y: 185, endPoint x: 503, endPoint y: 250, distance: 112.8
click at [536, 266] on div "Limpar filtros Janela de atendimento Grade de atendimento Capacidade Transporta…" at bounding box center [492, 211] width 984 height 423
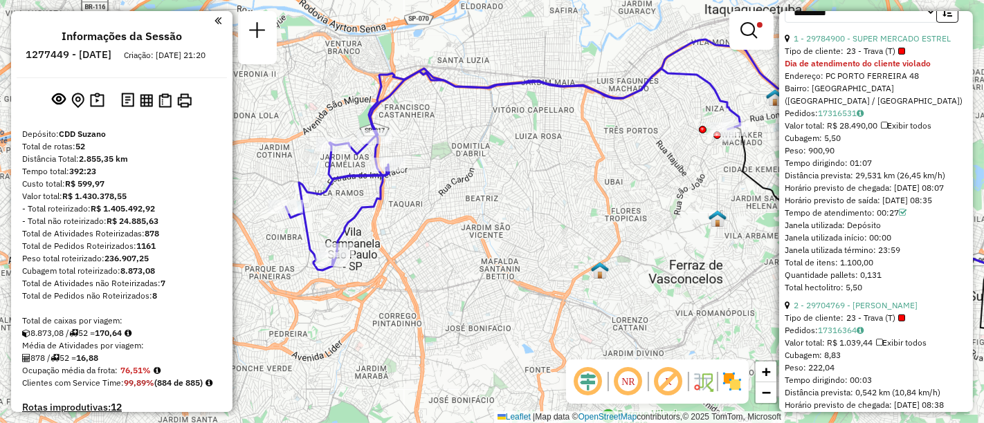
drag, startPoint x: 515, startPoint y: 261, endPoint x: 553, endPoint y: 268, distance: 37.9
click at [553, 268] on div "Limpar filtros Janela de atendimento Grade de atendimento Capacidade Transporta…" at bounding box center [492, 211] width 984 height 423
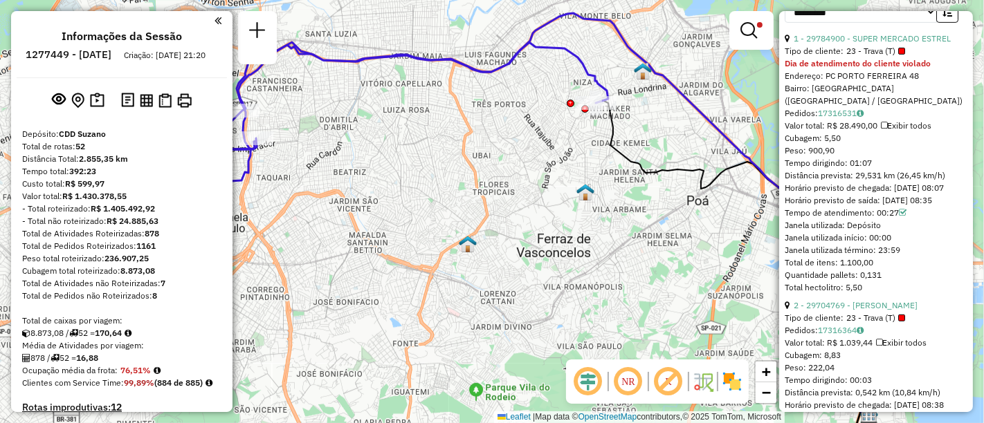
drag, startPoint x: 584, startPoint y: 186, endPoint x: 581, endPoint y: 137, distance: 49.2
click at [553, 174] on div "Limpar filtros Janela de atendimento Grade de atendimento Capacidade Transporta…" at bounding box center [492, 211] width 984 height 423
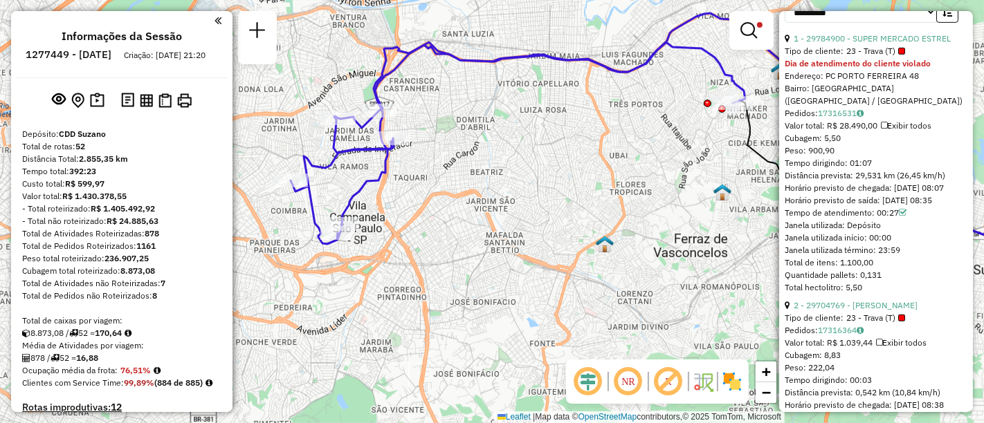
drag, startPoint x: 551, startPoint y: 220, endPoint x: 567, endPoint y: 214, distance: 17.1
click at [551, 220] on div "Limpar filtros Janela de atendimento Grade de atendimento Capacidade Transporta…" at bounding box center [492, 211] width 984 height 423
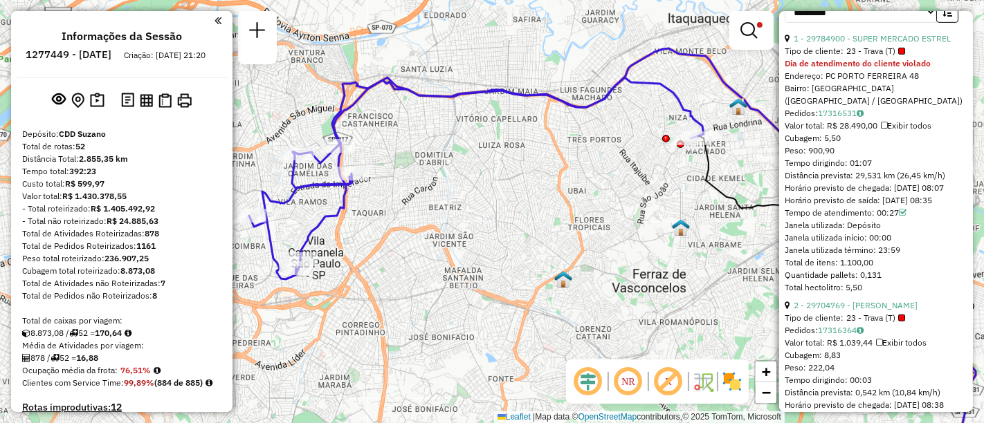
drag, startPoint x: 595, startPoint y: 173, endPoint x: 553, endPoint y: 208, distance: 54.5
click at [553, 208] on div "Limpar filtros Janela de atendimento Grade de atendimento Capacidade Transporta…" at bounding box center [492, 211] width 984 height 423
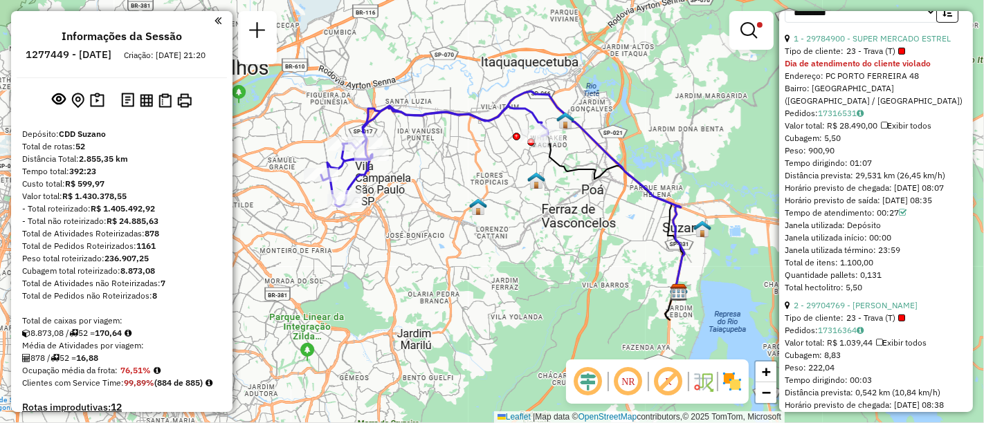
drag, startPoint x: 553, startPoint y: 201, endPoint x: 494, endPoint y: 181, distance: 63.0
click at [494, 181] on div "Limpar filtros Janela de atendimento Grade de atendimento Capacidade Transporta…" at bounding box center [492, 211] width 984 height 423
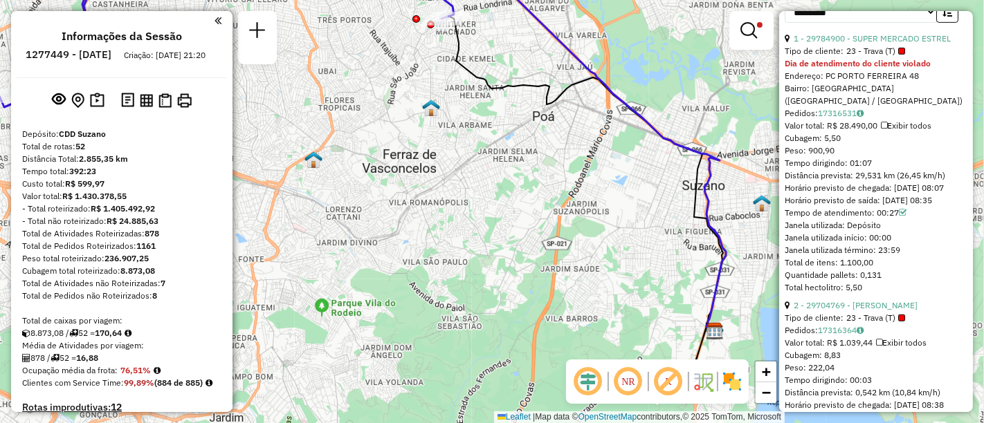
drag, startPoint x: 567, startPoint y: 174, endPoint x: 414, endPoint y: 113, distance: 164.8
click at [414, 113] on div "Limpar filtros Janela de atendimento Grade de atendimento Capacidade Transporta…" at bounding box center [492, 211] width 984 height 423
drag, startPoint x: 427, startPoint y: 118, endPoint x: 386, endPoint y: 46, distance: 82.7
click at [386, 46] on div "Limpar filtros Janela de atendimento Grade de atendimento Capacidade Transporta…" at bounding box center [492, 211] width 984 height 423
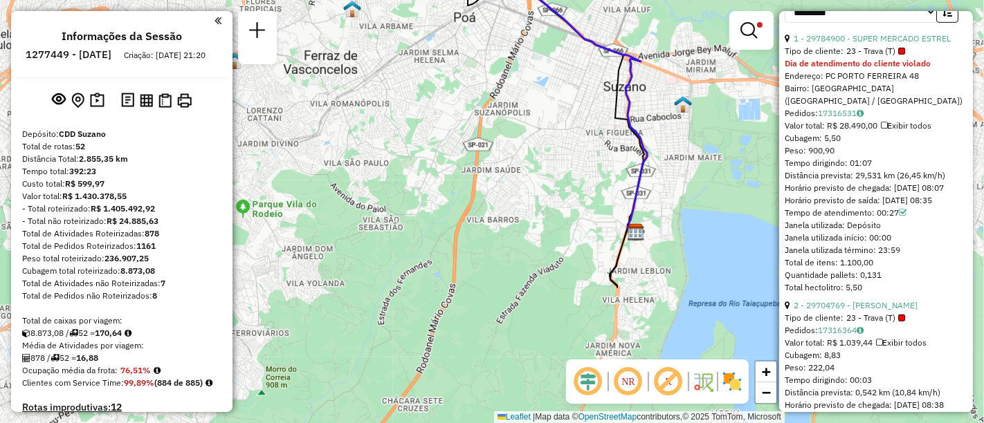
drag, startPoint x: 688, startPoint y: 245, endPoint x: 656, endPoint y: 259, distance: 35.0
click at [652, 220] on div "Limpar filtros Janela de atendimento Grade de atendimento Capacidade Transporta…" at bounding box center [492, 211] width 984 height 423
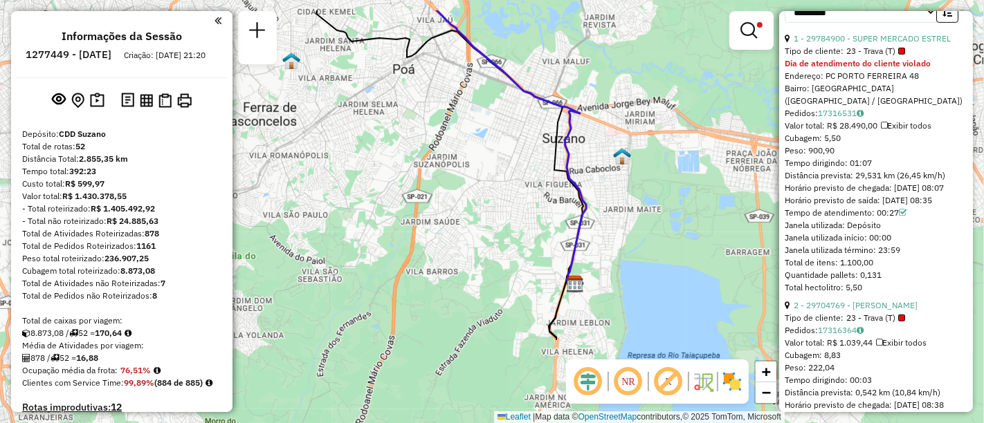
drag, startPoint x: 654, startPoint y: 182, endPoint x: 597, endPoint y: 230, distance: 74.1
click at [597, 230] on div "Limpar filtros Janela de atendimento Grade de atendimento Capacidade Transporta…" at bounding box center [492, 211] width 984 height 423
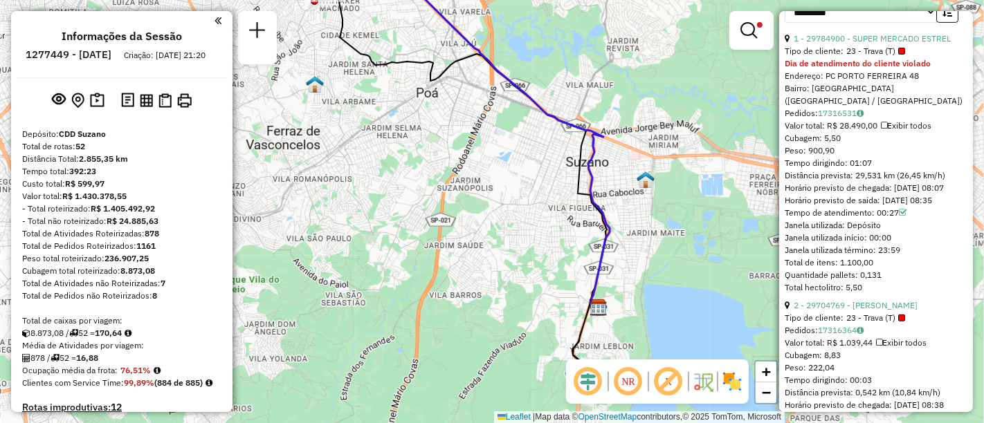
drag, startPoint x: 464, startPoint y: 228, endPoint x: 568, endPoint y: 289, distance: 120.3
click at [564, 308] on div "Limpar filtros Janela de atendimento Grade de atendimento Capacidade Transporta…" at bounding box center [492, 211] width 984 height 423
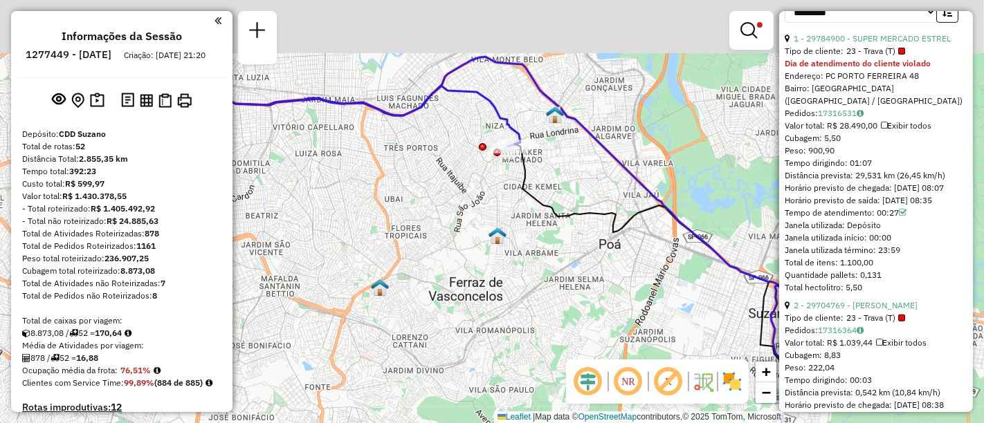
drag, startPoint x: 524, startPoint y: 225, endPoint x: 488, endPoint y: 239, distance: 37.6
click at [617, 297] on div "Limpar filtros Janela de atendimento Grade de atendimento Capacidade Transporta…" at bounding box center [492, 211] width 984 height 423
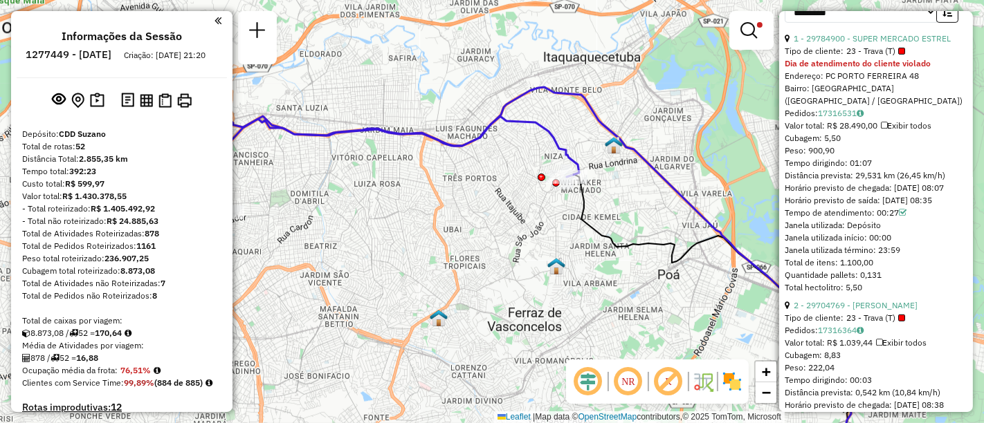
drag, startPoint x: 489, startPoint y: 245, endPoint x: 502, endPoint y: 259, distance: 19.6
click at [501, 259] on div "Limpar filtros Janela de atendimento Grade de atendimento Capacidade Transporta…" at bounding box center [492, 211] width 984 height 423
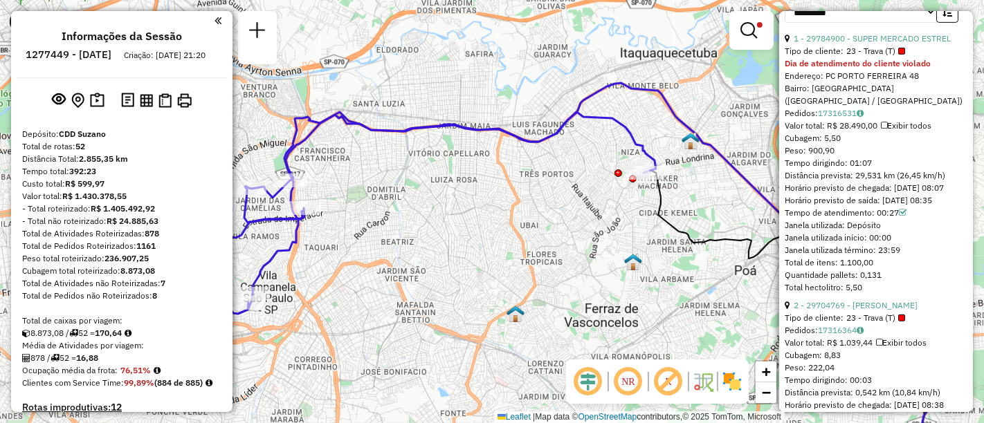
drag, startPoint x: 582, startPoint y: 229, endPoint x: 624, endPoint y: 212, distance: 44.7
click at [624, 214] on div "Limpar filtros Janela de atendimento Grade de atendimento Capacidade Transporta…" at bounding box center [492, 211] width 984 height 423
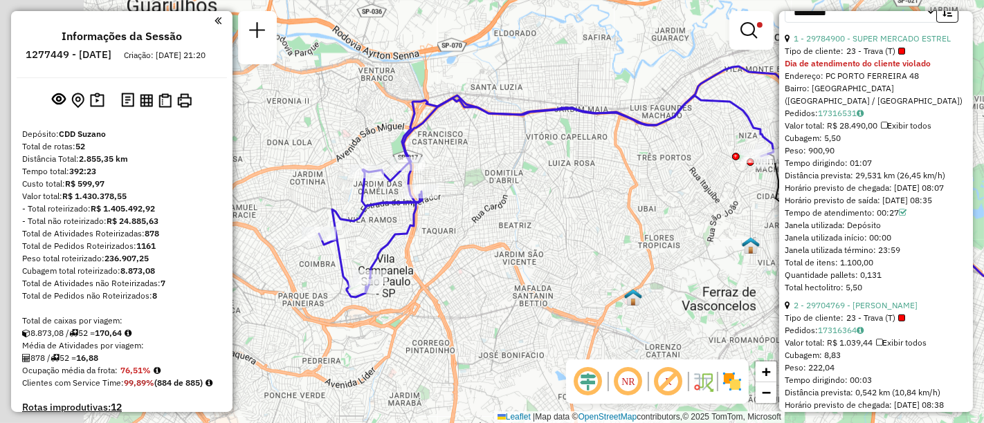
drag, startPoint x: 496, startPoint y: 218, endPoint x: 707, endPoint y: 129, distance: 228.8
click at [601, 209] on div "Limpar filtros Janela de atendimento Grade de atendimento Capacidade Transporta…" at bounding box center [492, 211] width 984 height 423
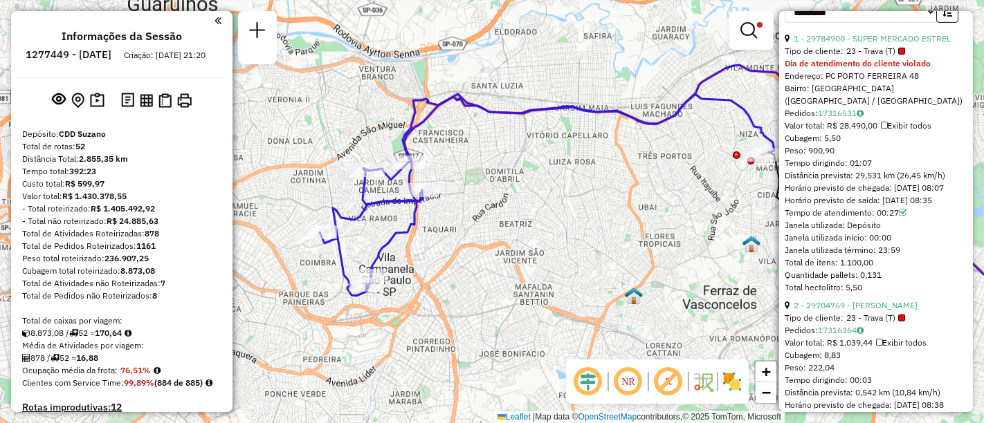
drag, startPoint x: 492, startPoint y: 238, endPoint x: 575, endPoint y: 226, distance: 83.8
click at [577, 226] on div "Limpar filtros Janela de atendimento Grade de atendimento Capacidade Transporta…" at bounding box center [492, 211] width 984 height 423
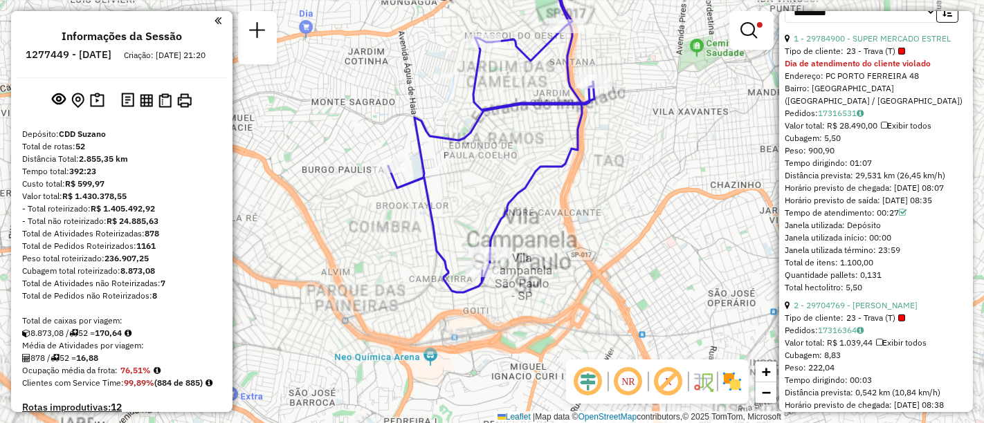
drag, startPoint x: 537, startPoint y: 262, endPoint x: 557, endPoint y: 240, distance: 29.4
click at [576, 246] on div "Limpar filtros Janela de atendimento Grade de atendimento Capacidade Transporta…" at bounding box center [492, 211] width 984 height 423
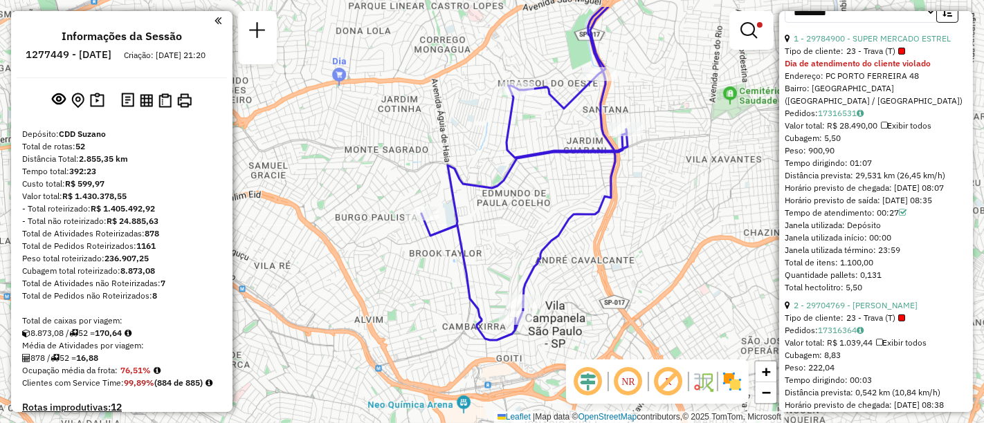
drag, startPoint x: 568, startPoint y: 204, endPoint x: 598, endPoint y: 250, distance: 54.5
click at [598, 250] on div "Limpar filtros Janela de atendimento Grade de atendimento Capacidade Transporta…" at bounding box center [492, 211] width 984 height 423
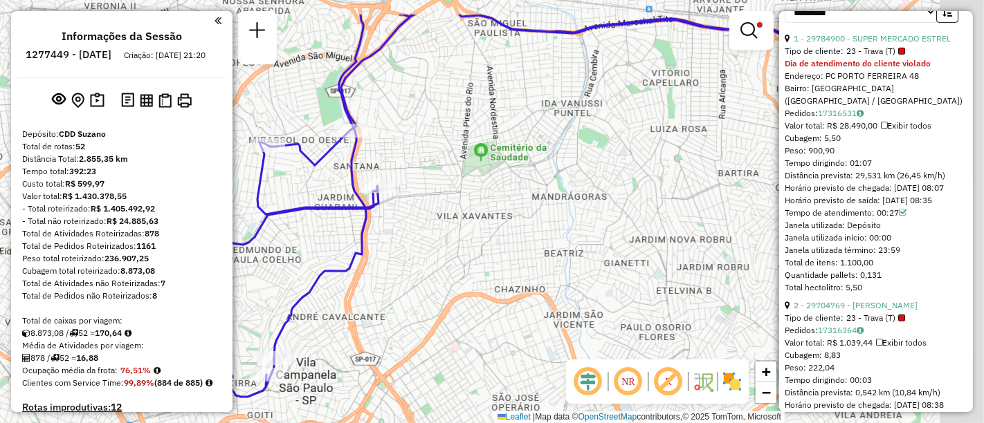
drag, startPoint x: 678, startPoint y: 190, endPoint x: 374, endPoint y: 266, distance: 313.7
click at [374, 266] on div "Limpar filtros Janela de atendimento Grade de atendimento Capacidade Transporta…" at bounding box center [492, 211] width 984 height 423
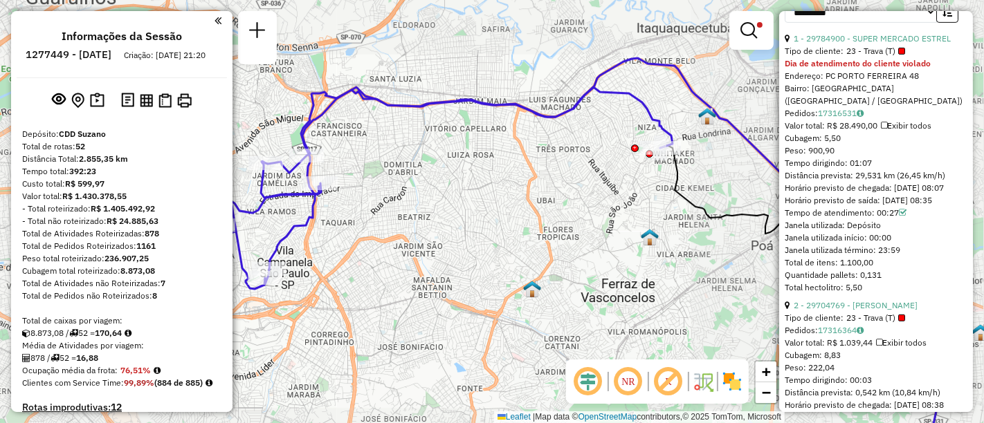
click at [470, 201] on div "Limpar filtros Janela de atendimento Grade de atendimento Capacidade Transporta…" at bounding box center [492, 211] width 984 height 423
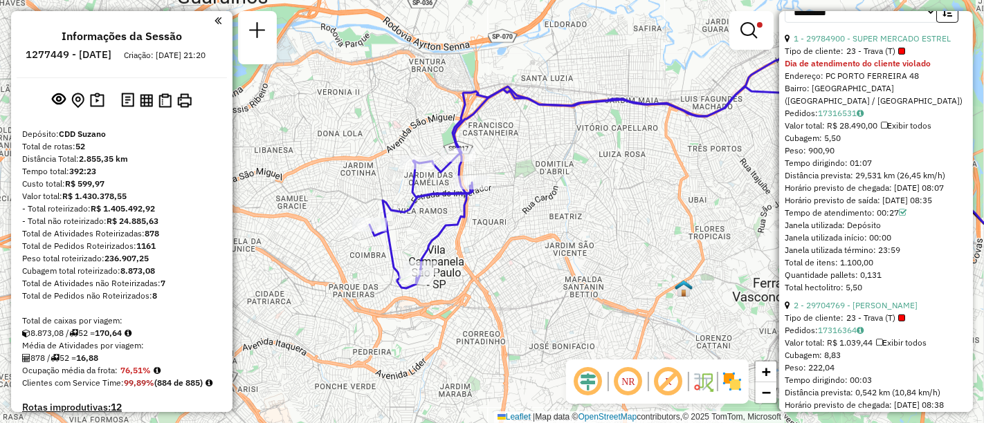
drag, startPoint x: 583, startPoint y: 220, endPoint x: 623, endPoint y: 185, distance: 52.4
click at [582, 218] on div "Limpar filtros Janela de atendimento Grade de atendimento Capacidade Transporta…" at bounding box center [492, 211] width 984 height 423
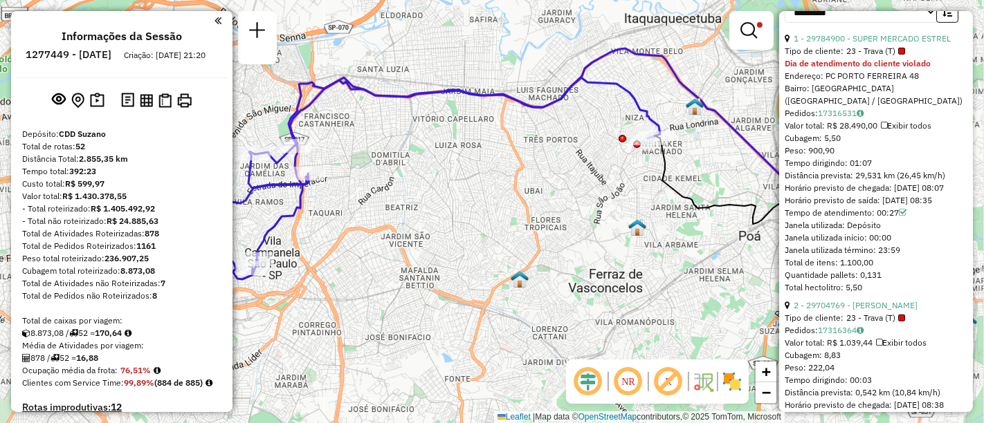
drag, startPoint x: 534, startPoint y: 182, endPoint x: 699, endPoint y: 138, distance: 170.3
click at [545, 174] on div "Limpar filtros Janela de atendimento Grade de atendimento Capacidade Transporta…" at bounding box center [492, 211] width 984 height 423
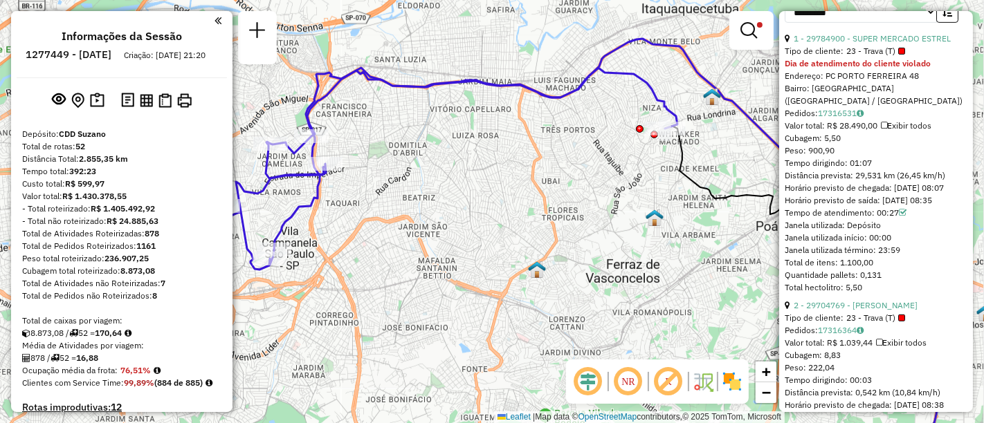
drag, startPoint x: 478, startPoint y: 190, endPoint x: 512, endPoint y: 187, distance: 34.0
click at [513, 188] on div "Limpar filtros Janela de atendimento Grade de atendimento Capacidade Transporta…" at bounding box center [492, 211] width 984 height 423
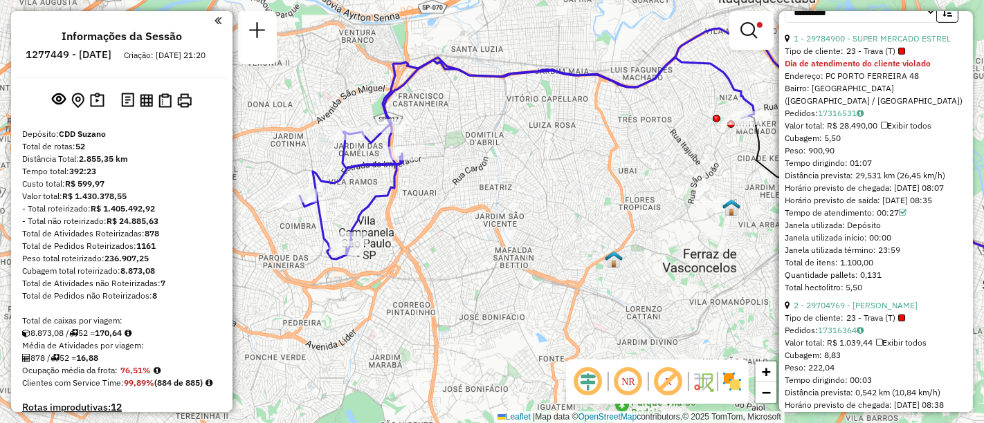
drag, startPoint x: 501, startPoint y: 202, endPoint x: 643, endPoint y: 200, distance: 142.5
click at [652, 197] on div "Rota 39 - Placa GBP4B40 29704769 - RAFAEL DA SILVA LEMES Limpar filtros Janela …" at bounding box center [492, 211] width 984 height 423
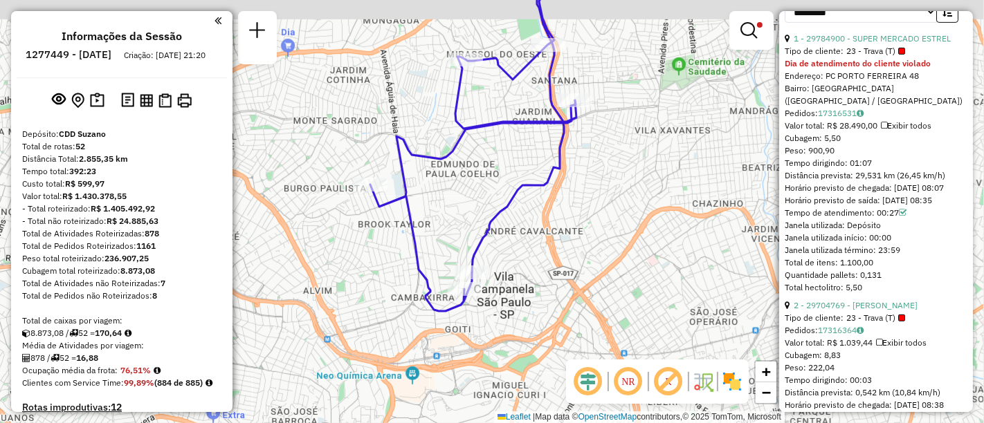
drag, startPoint x: 603, startPoint y: 221, endPoint x: 522, endPoint y: 261, distance: 90.0
click at [602, 221] on div "Limpar filtros Janela de atendimento Grade de atendimento Capacidade Transporta…" at bounding box center [492, 211] width 984 height 423
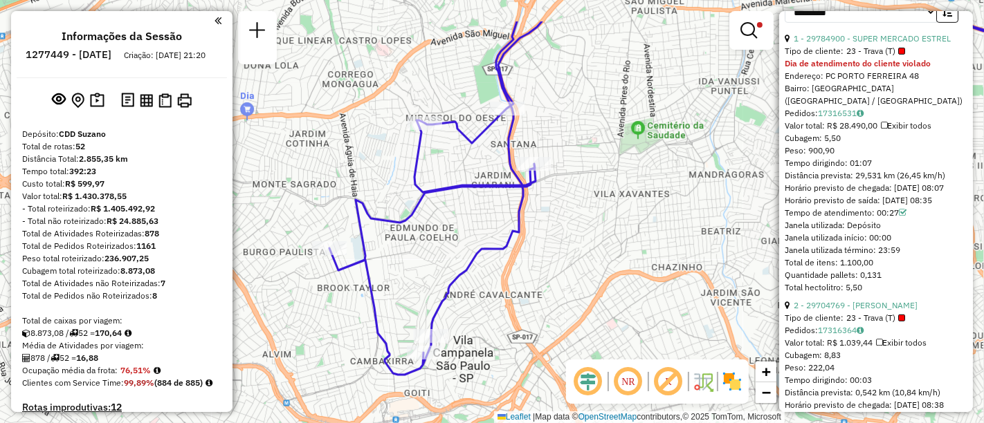
drag, startPoint x: 681, startPoint y: 179, endPoint x: 672, endPoint y: 193, distance: 16.1
click at [672, 193] on div "Limpar filtros Janela de atendimento Grade de atendimento Capacidade Transporta…" at bounding box center [492, 211] width 984 height 423
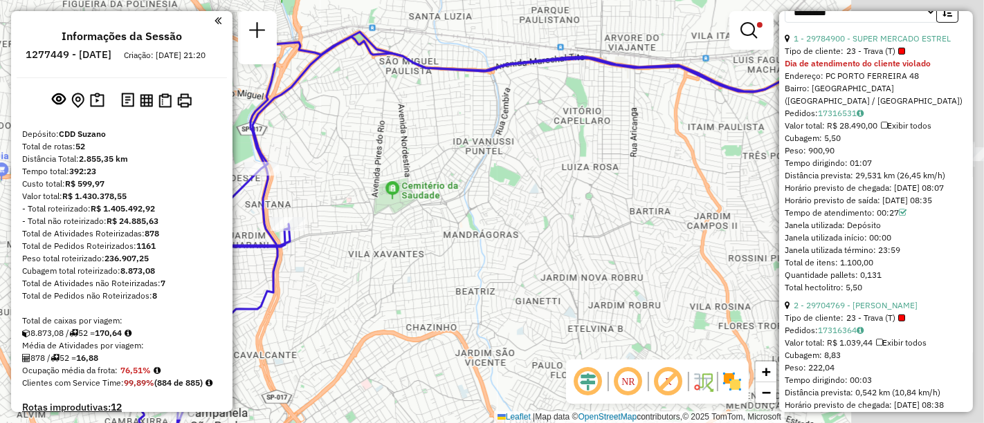
drag, startPoint x: 584, startPoint y: 127, endPoint x: 395, endPoint y: 184, distance: 197.8
click at [351, 178] on div "Limpar filtros Janela de atendimento Grade de atendimento Capacidade Transporta…" at bounding box center [492, 211] width 984 height 423
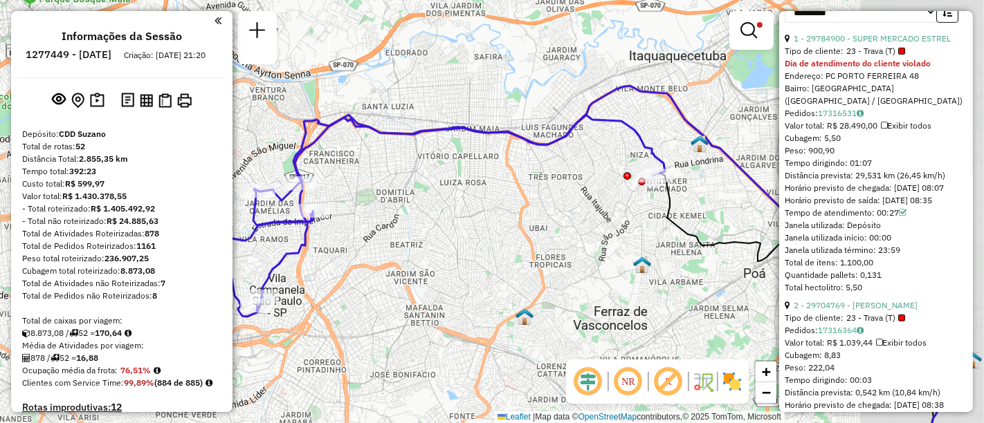
drag, startPoint x: 668, startPoint y: 188, endPoint x: 509, endPoint y: 185, distance: 158.4
click at [509, 185] on div "Limpar filtros Janela de atendimento Grade de atendimento Capacidade Transporta…" at bounding box center [492, 211] width 984 height 423
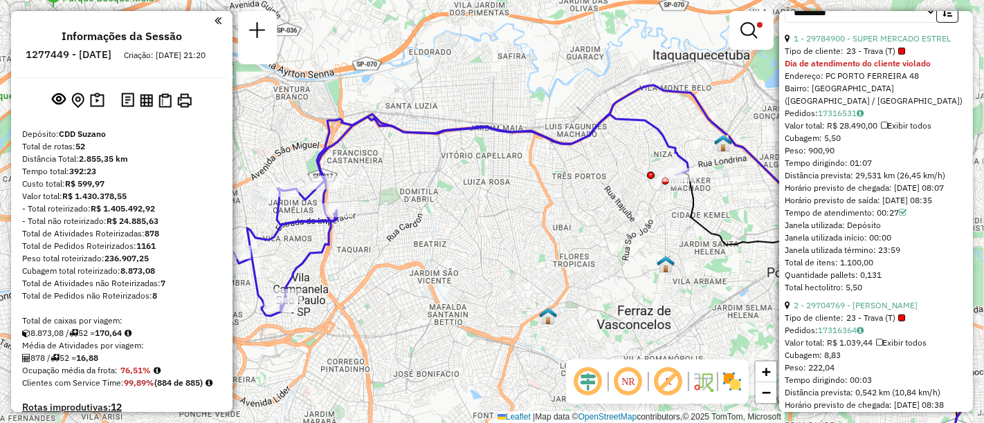
drag, startPoint x: 453, startPoint y: 243, endPoint x: 460, endPoint y: 242, distance: 7.0
click at [460, 242] on div "Limpar filtros Janela de atendimento Grade de atendimento Capacidade Transporta…" at bounding box center [492, 211] width 984 height 423
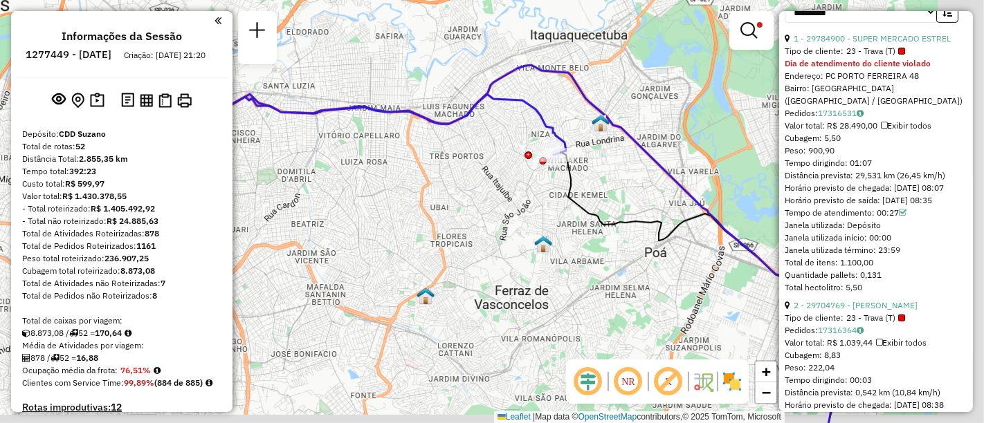
drag, startPoint x: 571, startPoint y: 234, endPoint x: 443, endPoint y: 217, distance: 129.9
click at [446, 214] on div "Limpar filtros Janela de atendimento Grade de atendimento Capacidade Transporta…" at bounding box center [492, 211] width 984 height 423
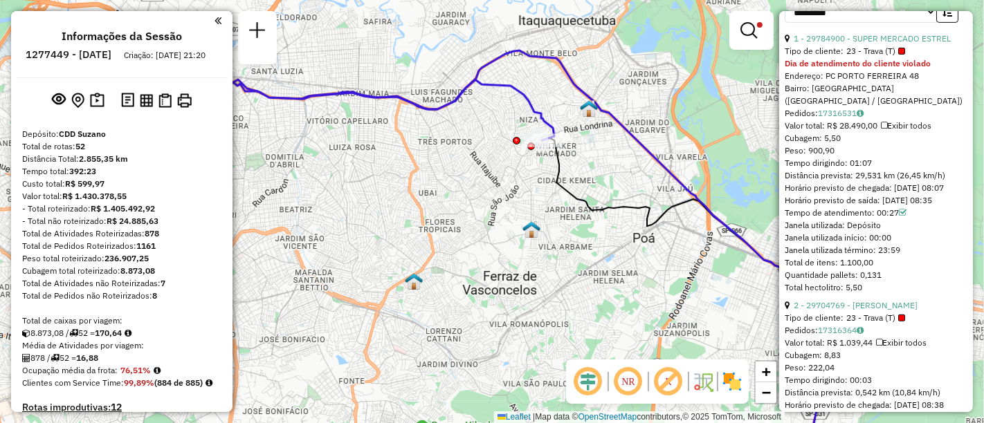
drag, startPoint x: 681, startPoint y: 285, endPoint x: 627, endPoint y: 252, distance: 63.4
click at [627, 252] on div "Limpar filtros Janela de atendimento Grade de atendimento Capacidade Transporta…" at bounding box center [492, 211] width 984 height 423
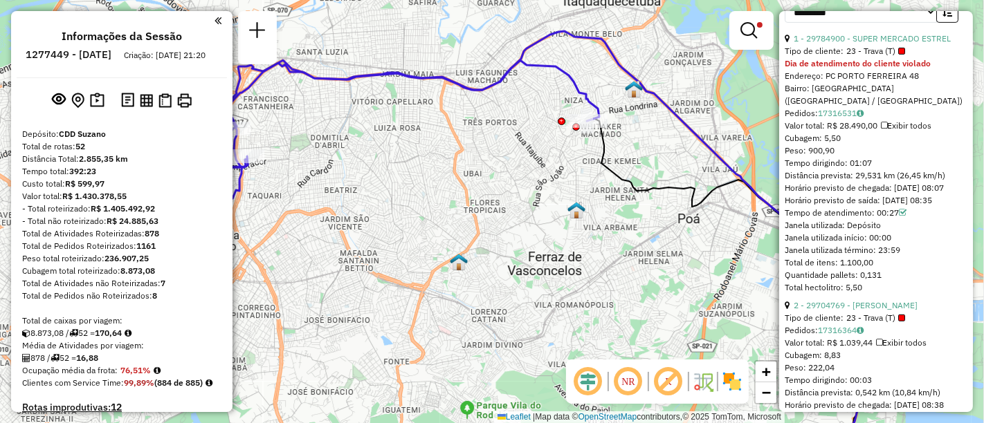
drag, startPoint x: 462, startPoint y: 253, endPoint x: 536, endPoint y: 257, distance: 74.1
click at [536, 257] on div "Limpar filtros Janela de atendimento Grade de atendimento Capacidade Transporta…" at bounding box center [492, 211] width 984 height 423
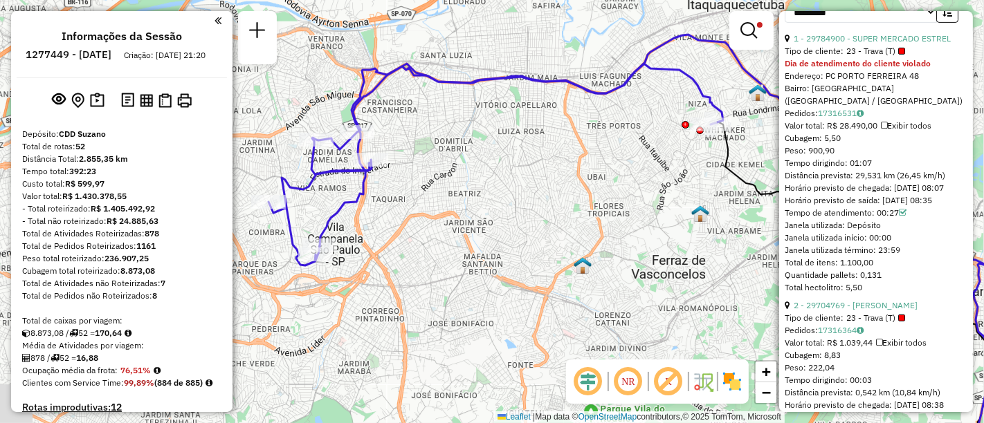
drag, startPoint x: 533, startPoint y: 218, endPoint x: 602, endPoint y: 193, distance: 73.5
click at [533, 219] on div "Limpar filtros Janela de atendimento Grade de atendimento Capacidade Transporta…" at bounding box center [492, 211] width 984 height 423
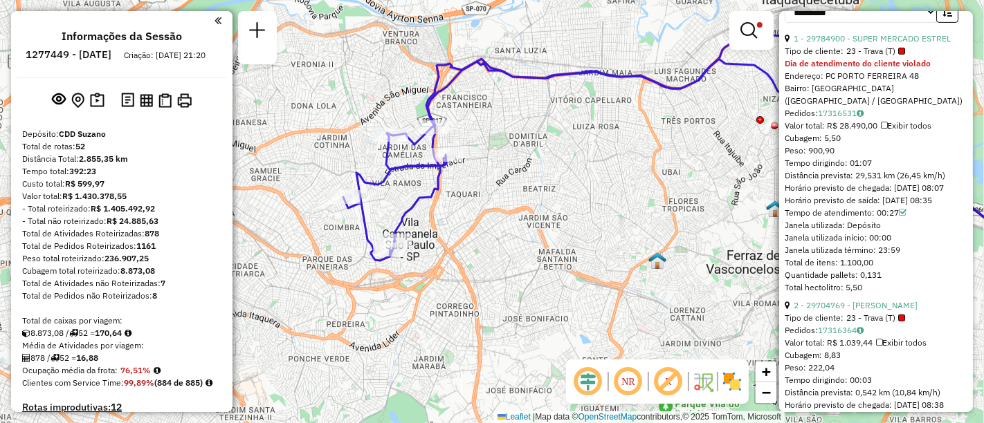
drag, startPoint x: 506, startPoint y: 214, endPoint x: 580, endPoint y: 209, distance: 74.9
click at [580, 209] on div "Limpar filtros Janela de atendimento Grade de atendimento Capacidade Transporta…" at bounding box center [492, 211] width 984 height 423
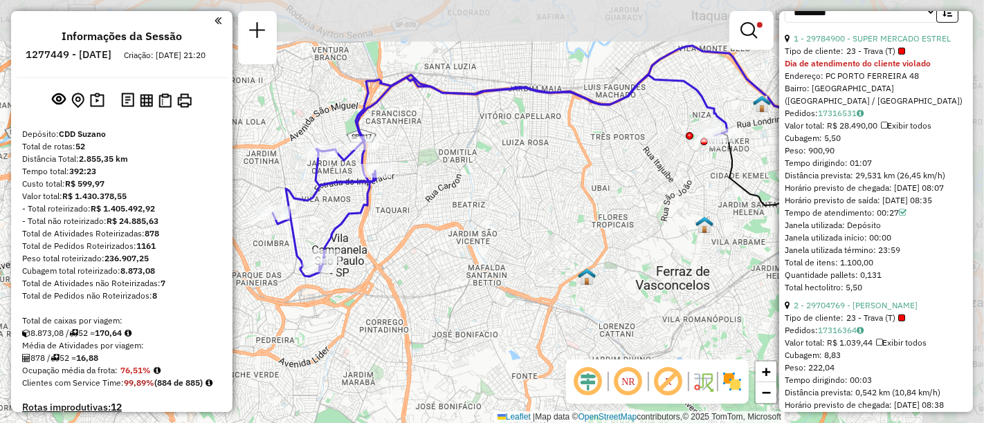
drag, startPoint x: 575, startPoint y: 163, endPoint x: 450, endPoint y: 222, distance: 138.6
click at [450, 222] on div "Limpar filtros Janela de atendimento Grade de atendimento Capacidade Transporta…" at bounding box center [492, 211] width 984 height 423
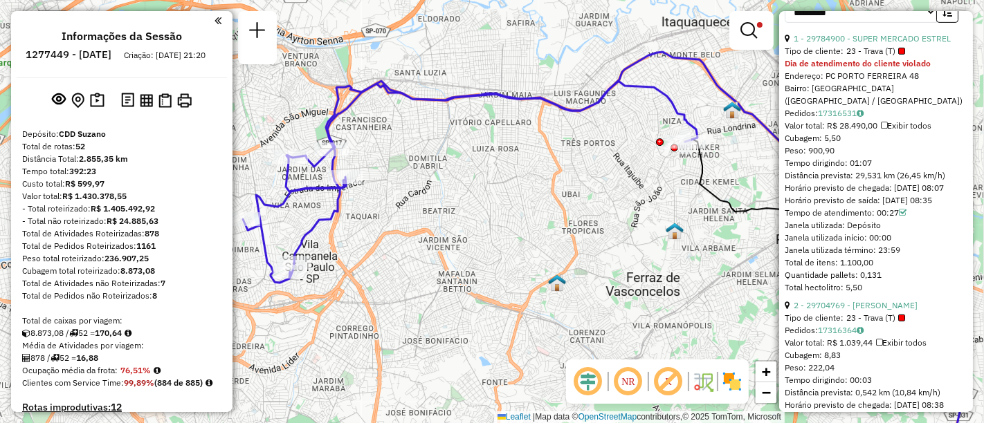
drag, startPoint x: 530, startPoint y: 237, endPoint x: 505, endPoint y: 246, distance: 26.2
click at [505, 246] on div "Limpar filtros Janela de atendimento Grade de atendimento Capacidade Transporta…" at bounding box center [492, 211] width 984 height 423
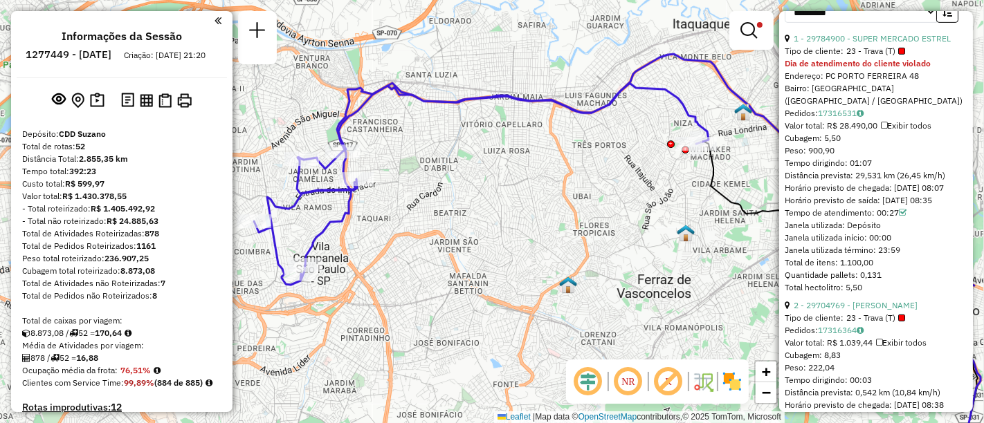
drag, startPoint x: 392, startPoint y: 249, endPoint x: 418, endPoint y: 246, distance: 27.1
click at [418, 246] on div "Limpar filtros Janela de atendimento Grade de atendimento Capacidade Transporta…" at bounding box center [492, 211] width 984 height 423
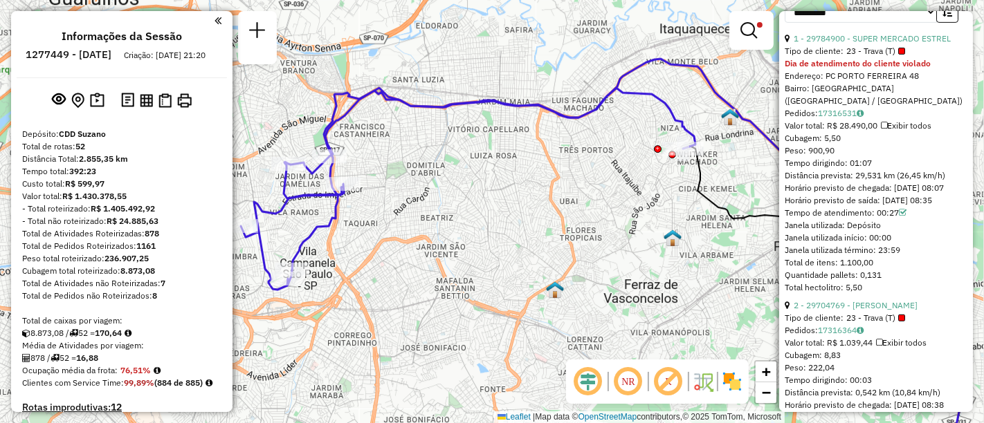
drag, startPoint x: 640, startPoint y: 222, endPoint x: 600, endPoint y: 228, distance: 39.9
click at [600, 228] on div "Limpar filtros Janela de atendimento Grade de atendimento Capacidade Transporta…" at bounding box center [492, 211] width 984 height 423
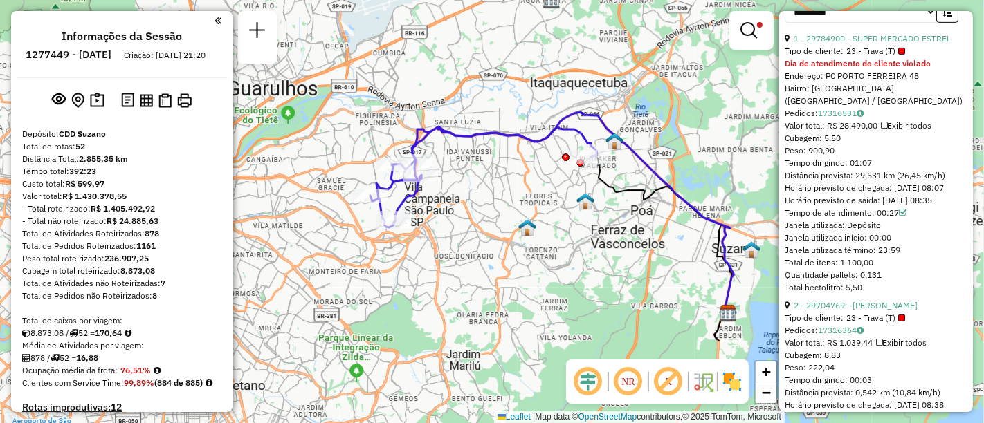
drag, startPoint x: 643, startPoint y: 236, endPoint x: 563, endPoint y: 205, distance: 85.8
click at [576, 203] on img at bounding box center [585, 201] width 18 height 18
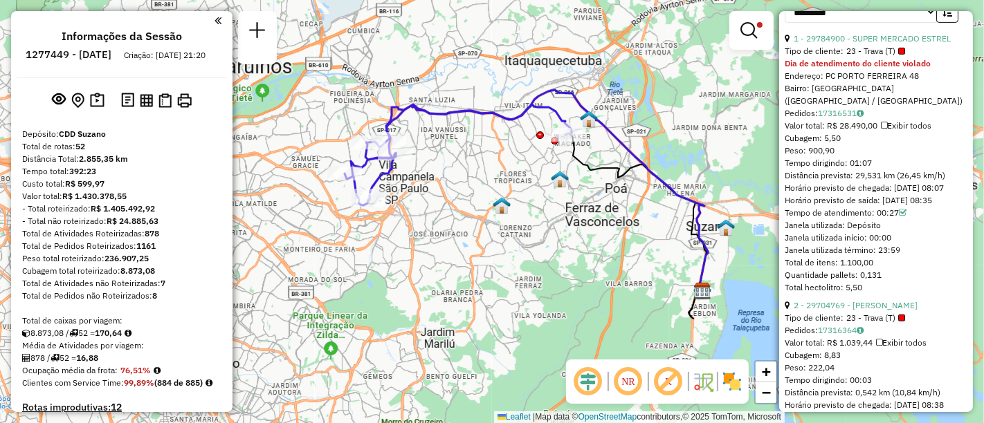
drag, startPoint x: 579, startPoint y: 228, endPoint x: 567, endPoint y: 214, distance: 17.6
click at [567, 214] on div "Limpar filtros Janela de atendimento Grade de atendimento Capacidade Transporta…" at bounding box center [492, 211] width 984 height 423
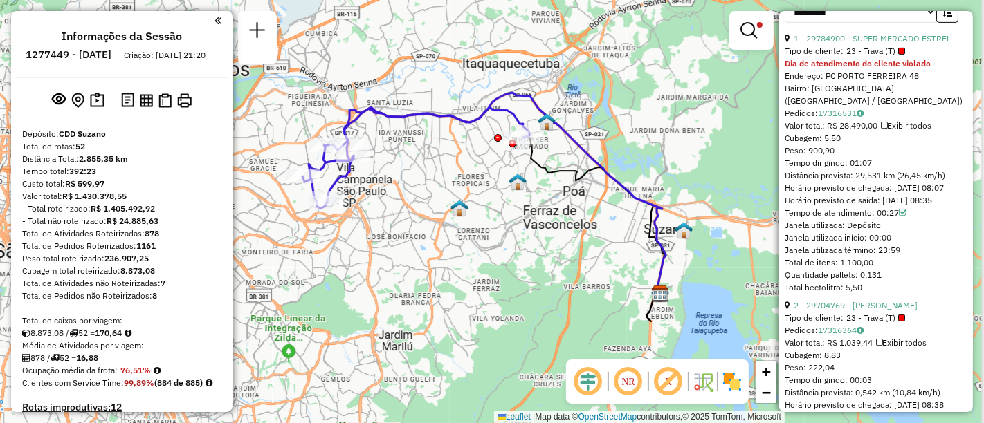
drag, startPoint x: 537, startPoint y: 205, endPoint x: 490, endPoint y: 213, distance: 47.8
click at [490, 213] on div "Limpar filtros Janela de atendimento Grade de atendimento Capacidade Transporta…" at bounding box center [492, 211] width 984 height 423
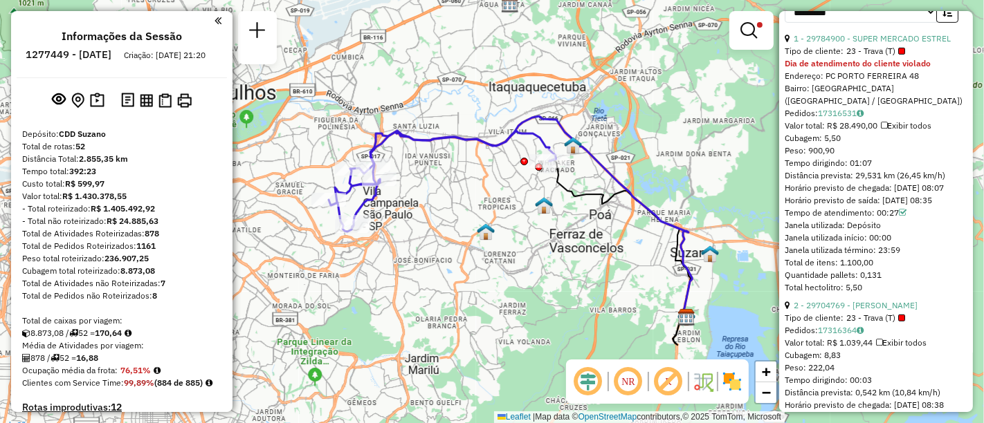
click at [717, 222] on div "Limpar filtros Janela de atendimento Grade de atendimento Capacidade Transporta…" at bounding box center [492, 211] width 984 height 423
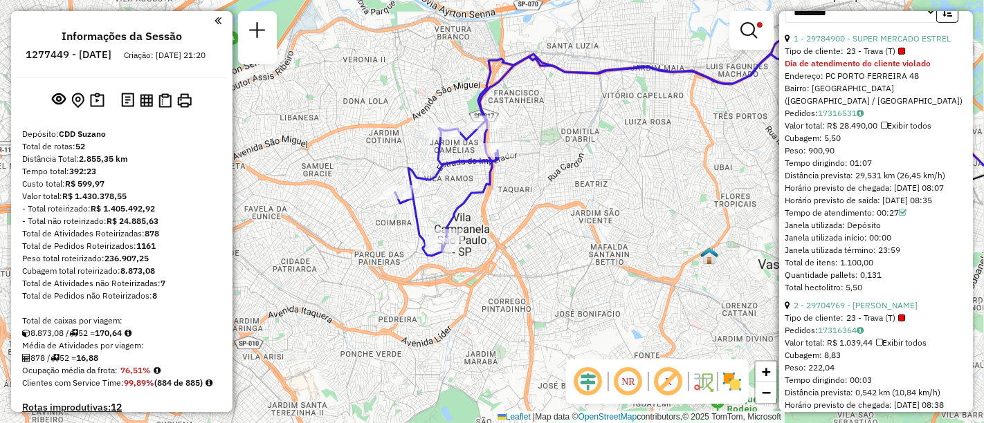
drag, startPoint x: 464, startPoint y: 250, endPoint x: 491, endPoint y: 257, distance: 27.8
click at [541, 257] on div "Limpar filtros Janela de atendimento Grade de atendimento Capacidade Transporta…" at bounding box center [492, 211] width 984 height 423
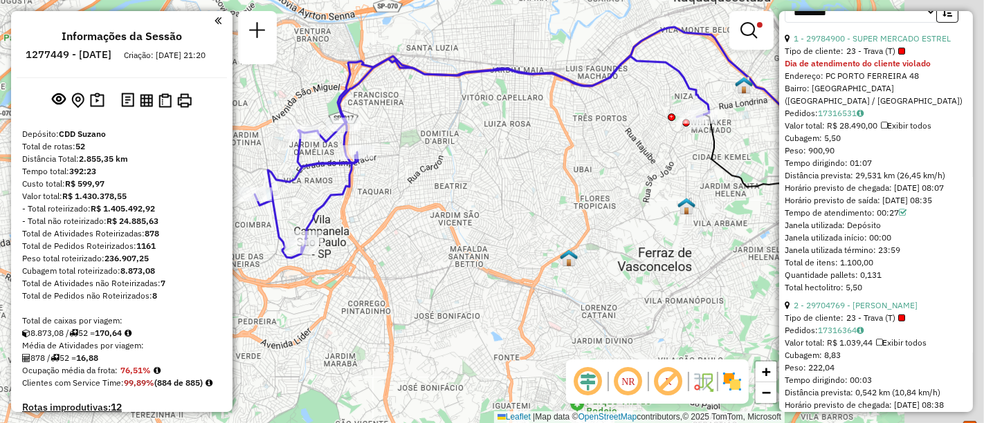
drag, startPoint x: 670, startPoint y: 204, endPoint x: 541, endPoint y: 190, distance: 130.1
click at [531, 205] on div "Limpar filtros Janela de atendimento Grade de atendimento Capacidade Transporta…" at bounding box center [492, 211] width 984 height 423
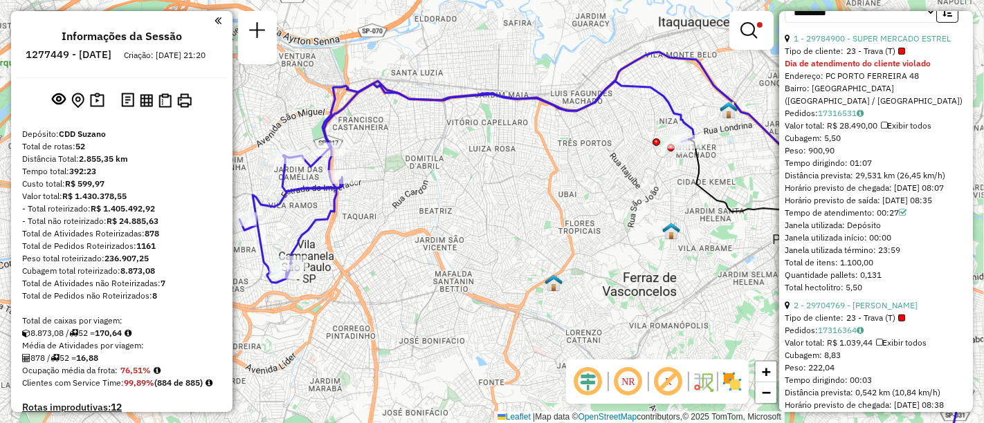
drag, startPoint x: 589, startPoint y: 190, endPoint x: 605, endPoint y: 187, distance: 15.5
click at [573, 204] on div "Limpar filtros Janela de atendimento Grade de atendimento Capacidade Transporta…" at bounding box center [492, 211] width 984 height 423
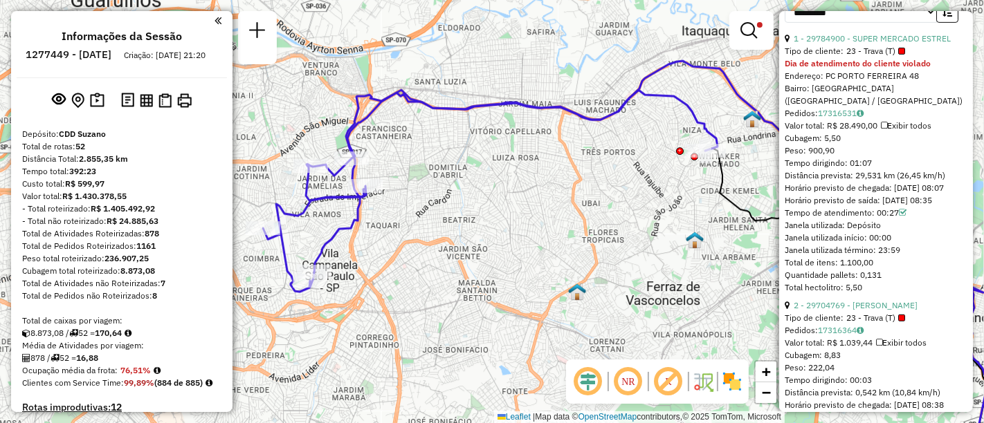
drag, startPoint x: 605, startPoint y: 204, endPoint x: 628, endPoint y: 215, distance: 26.0
click at [628, 215] on div "Limpar filtros Janela de atendimento Grade de atendimento Capacidade Transporta…" at bounding box center [492, 211] width 984 height 423
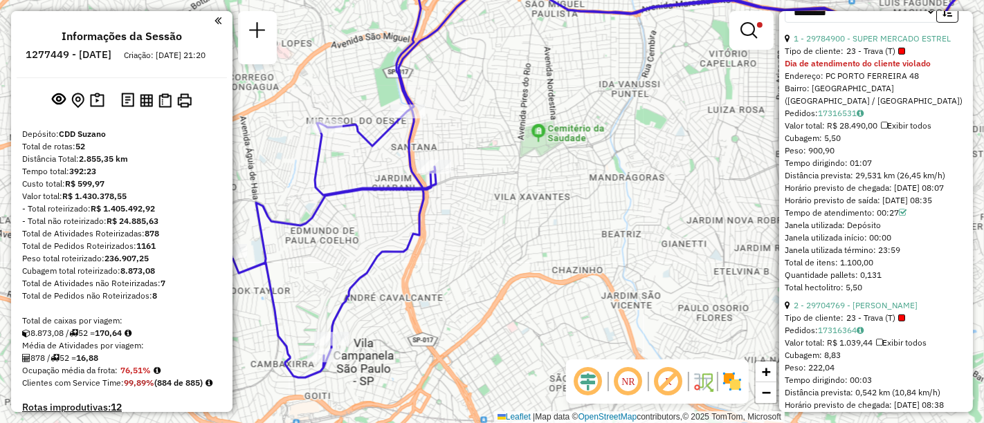
drag, startPoint x: 395, startPoint y: 247, endPoint x: 454, endPoint y: 278, distance: 66.5
click at [454, 278] on div "Limpar filtros Janela de atendimento Grade de atendimento Capacidade Transporta…" at bounding box center [492, 211] width 984 height 423
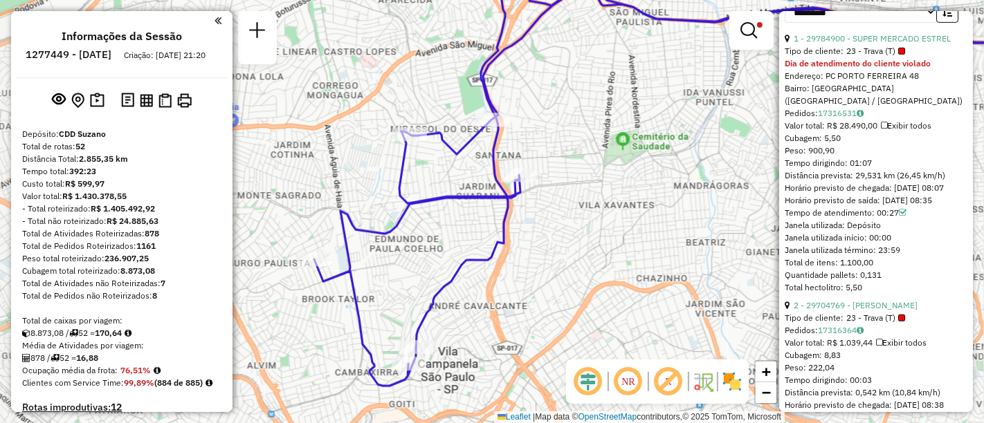
drag, startPoint x: 549, startPoint y: 279, endPoint x: 582, endPoint y: 268, distance: 35.0
click at [582, 268] on div "Limpar filtros Janela de atendimento Grade de atendimento Capacidade Transporta…" at bounding box center [492, 211] width 984 height 423
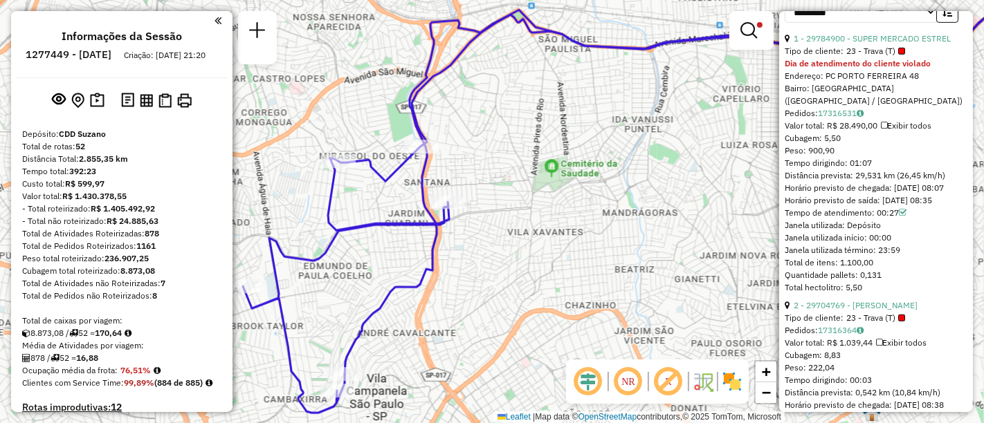
drag, startPoint x: 637, startPoint y: 242, endPoint x: 582, endPoint y: 254, distance: 55.9
click at [567, 261] on div "Limpar filtros Janela de atendimento Grade de atendimento Capacidade Transporta…" at bounding box center [492, 211] width 984 height 423
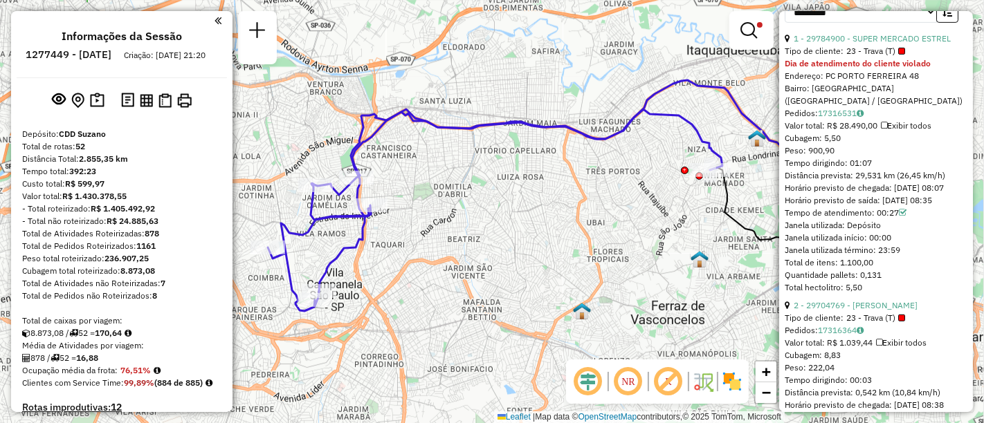
drag, startPoint x: 657, startPoint y: 191, endPoint x: 515, endPoint y: 185, distance: 142.6
click at [515, 185] on div "Limpar filtros Janela de atendimento Grade de atendimento Capacidade Transporta…" at bounding box center [492, 211] width 984 height 423
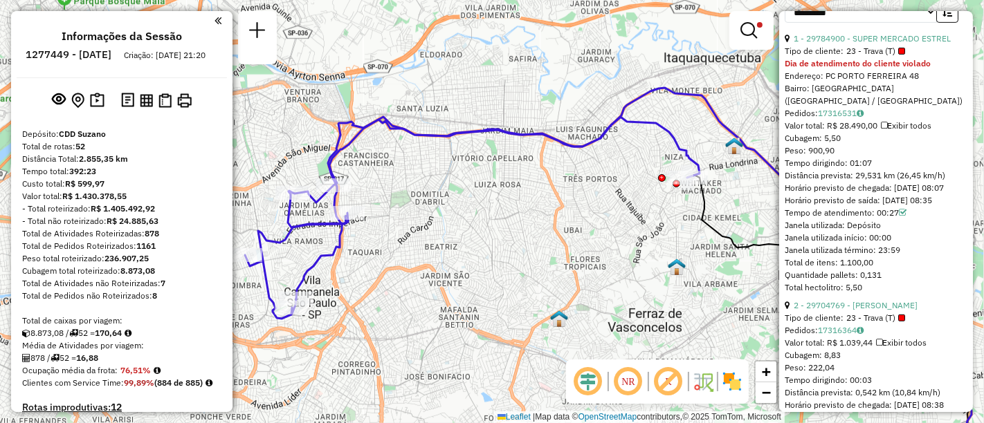
drag, startPoint x: 591, startPoint y: 205, endPoint x: 569, endPoint y: 212, distance: 24.1
click at [569, 212] on div "Limpar filtros Janela de atendimento Grade de atendimento Capacidade Transporta…" at bounding box center [492, 211] width 984 height 423
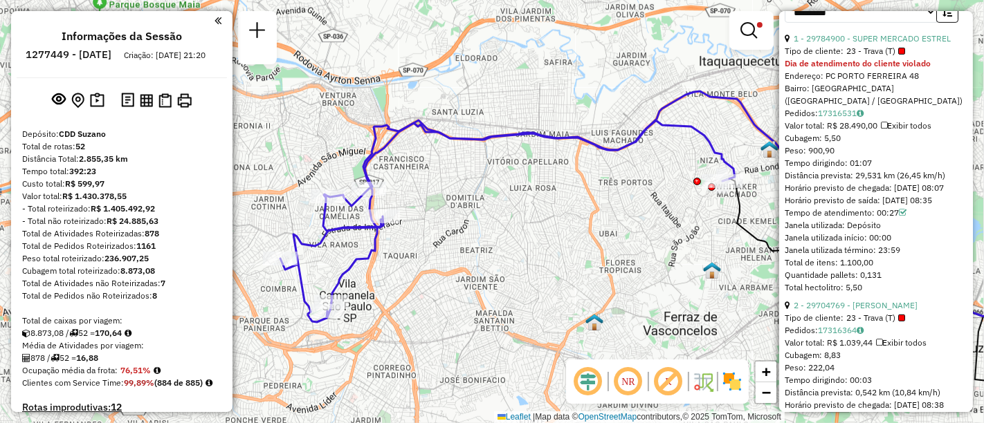
drag, startPoint x: 536, startPoint y: 270, endPoint x: 559, endPoint y: 271, distance: 22.9
click at [559, 271] on div "Limpar filtros Janela de atendimento Grade de atendimento Capacidade Transporta…" at bounding box center [492, 211] width 984 height 423
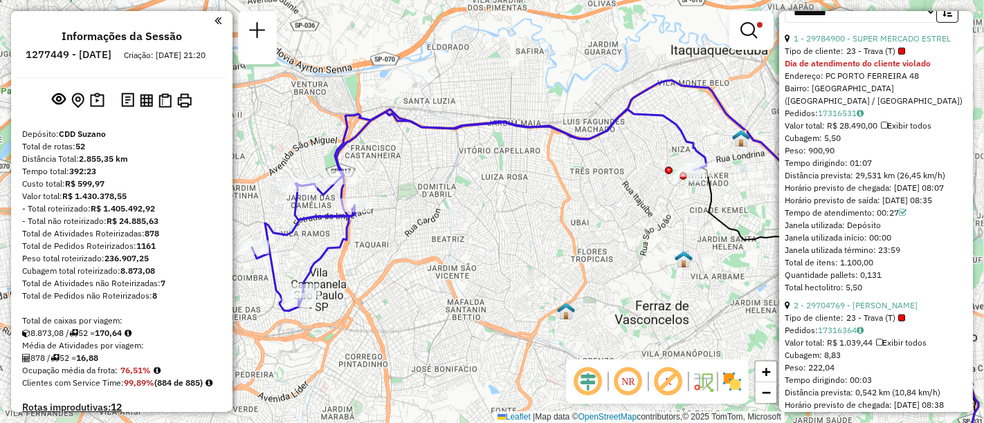
drag, startPoint x: 654, startPoint y: 242, endPoint x: 626, endPoint y: 231, distance: 30.4
click at [626, 231] on div "Limpar filtros Janela de atendimento Grade de atendimento Capacidade Transporta…" at bounding box center [492, 211] width 984 height 423
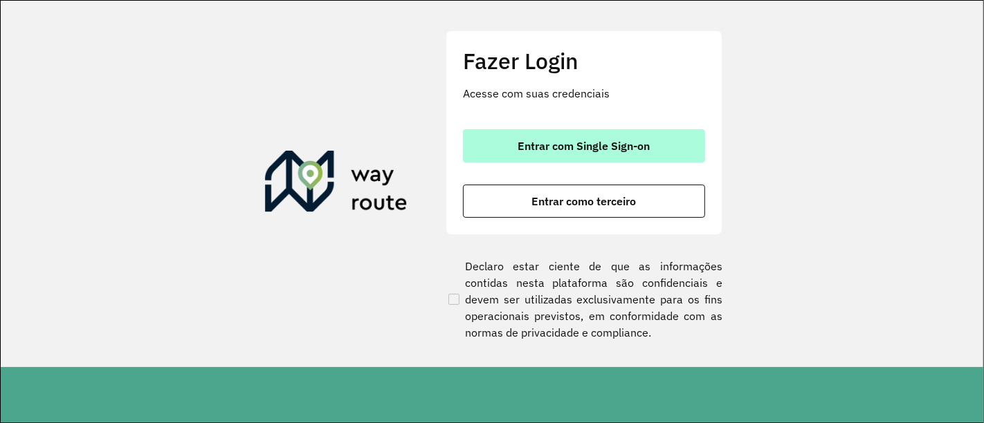
click at [570, 146] on span "Entrar com Single Sign-on" at bounding box center [584, 145] width 132 height 11
